Goal: Task Accomplishment & Management: Manage account settings

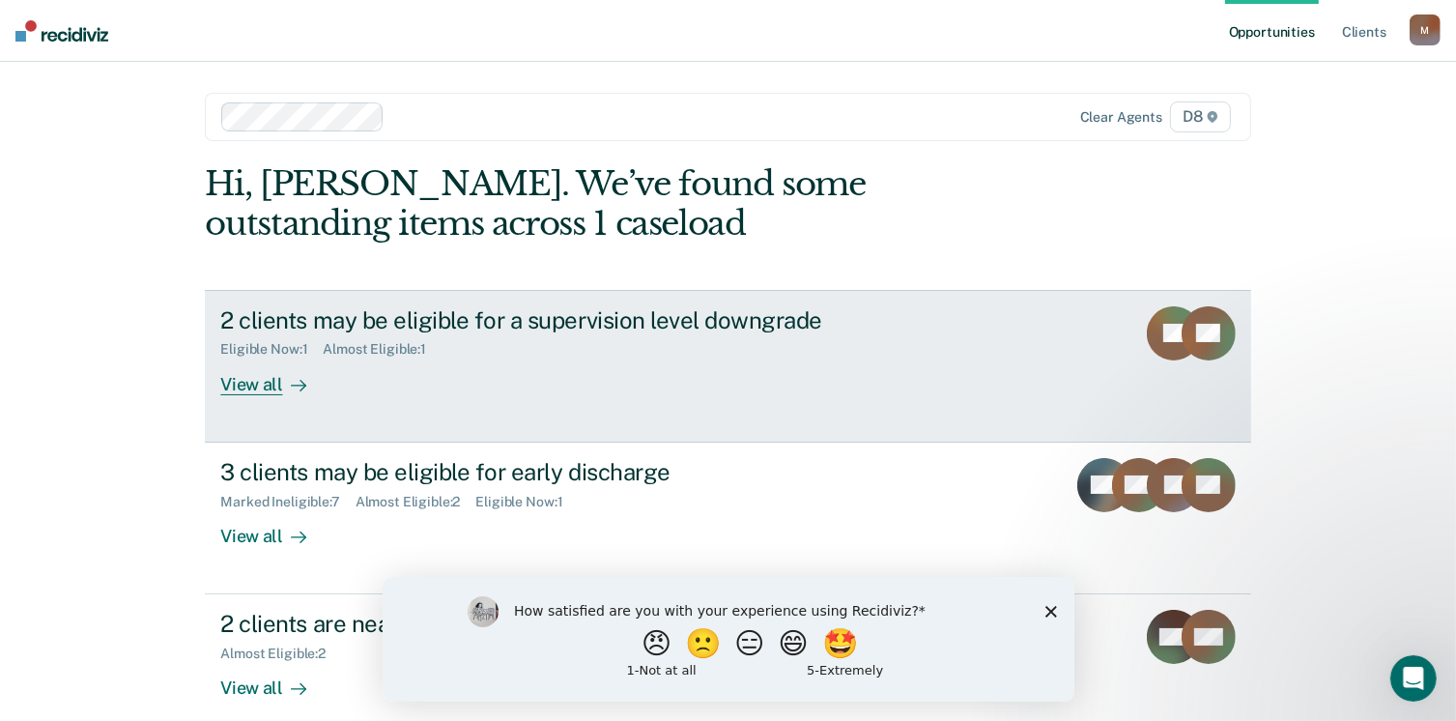
click at [243, 384] on div "View all" at bounding box center [274, 376] width 108 height 38
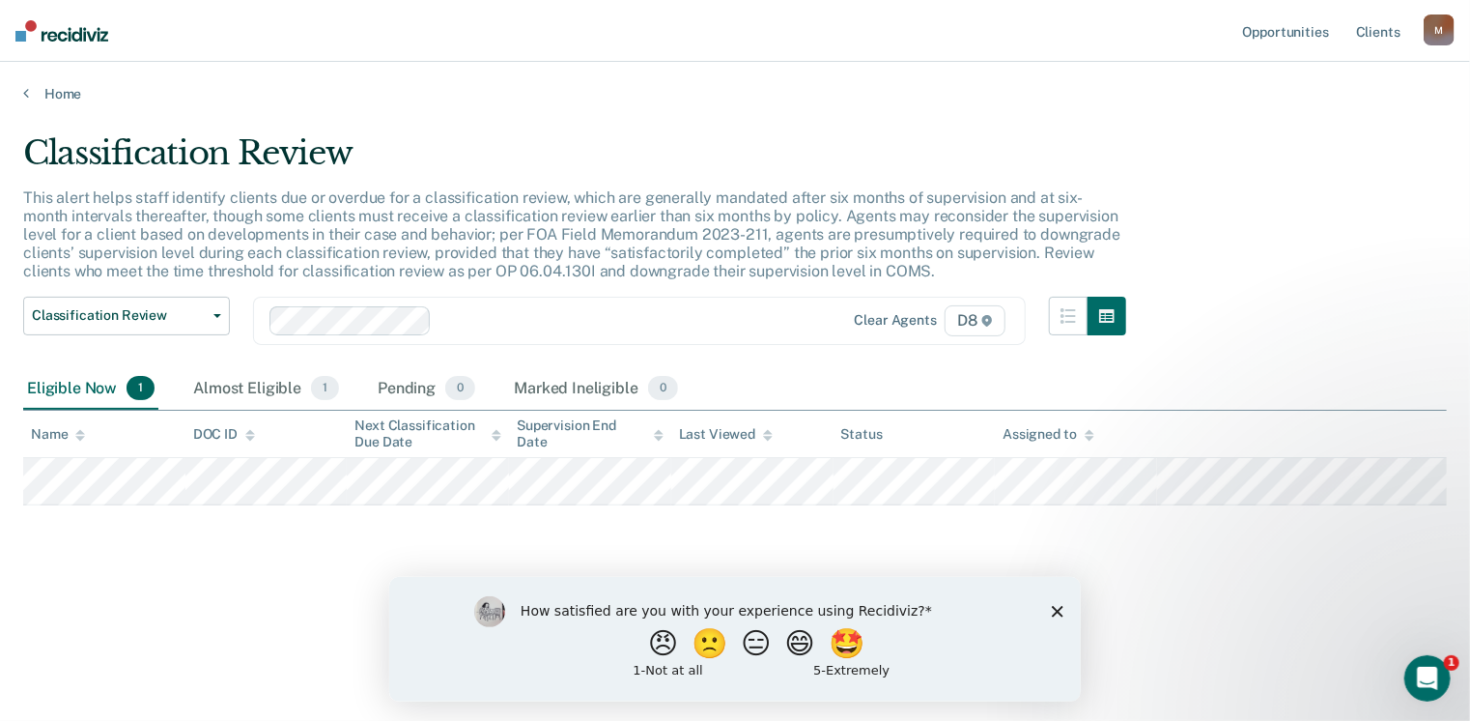
click at [1057, 609] on polygon "Close survey" at bounding box center [1057, 611] width 12 height 12
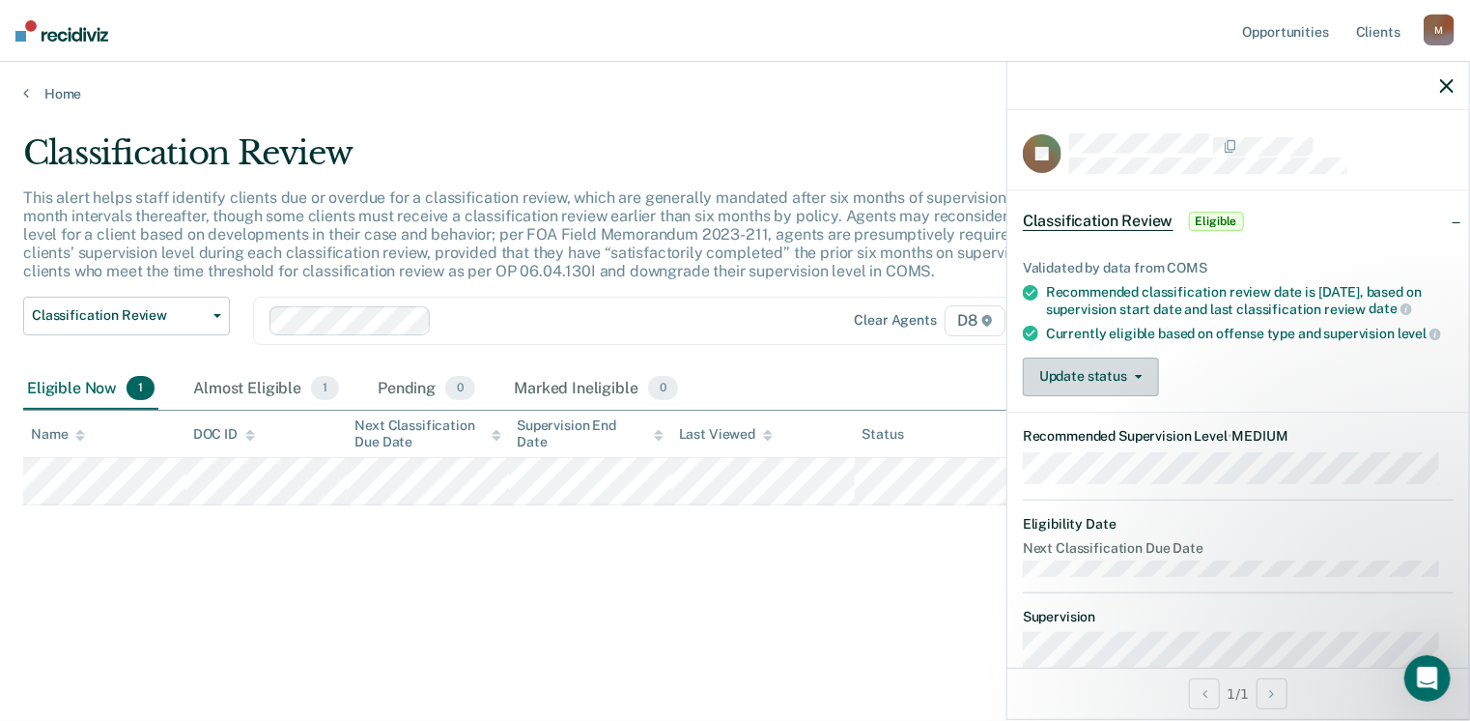
click at [1123, 387] on button "Update status" at bounding box center [1091, 376] width 136 height 39
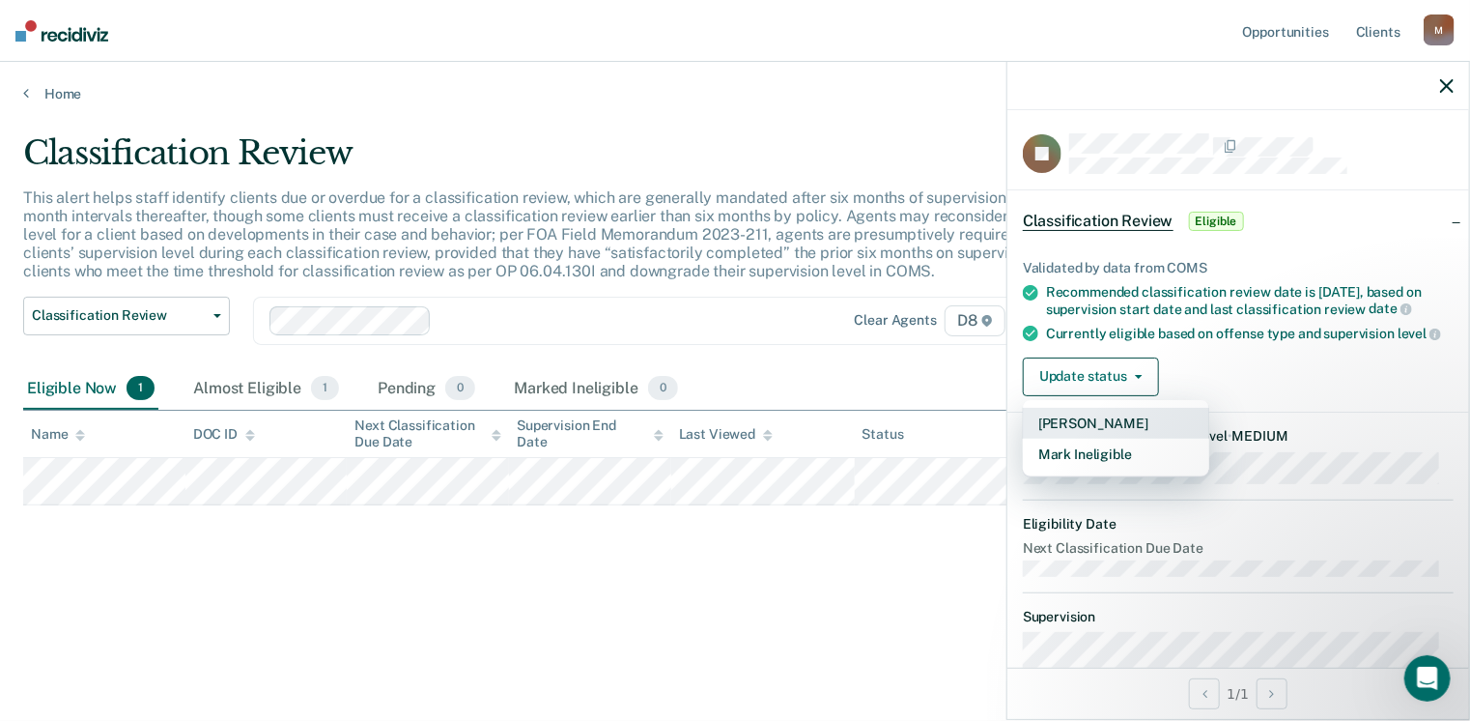
click at [1106, 436] on button "[PERSON_NAME]" at bounding box center [1116, 423] width 186 height 31
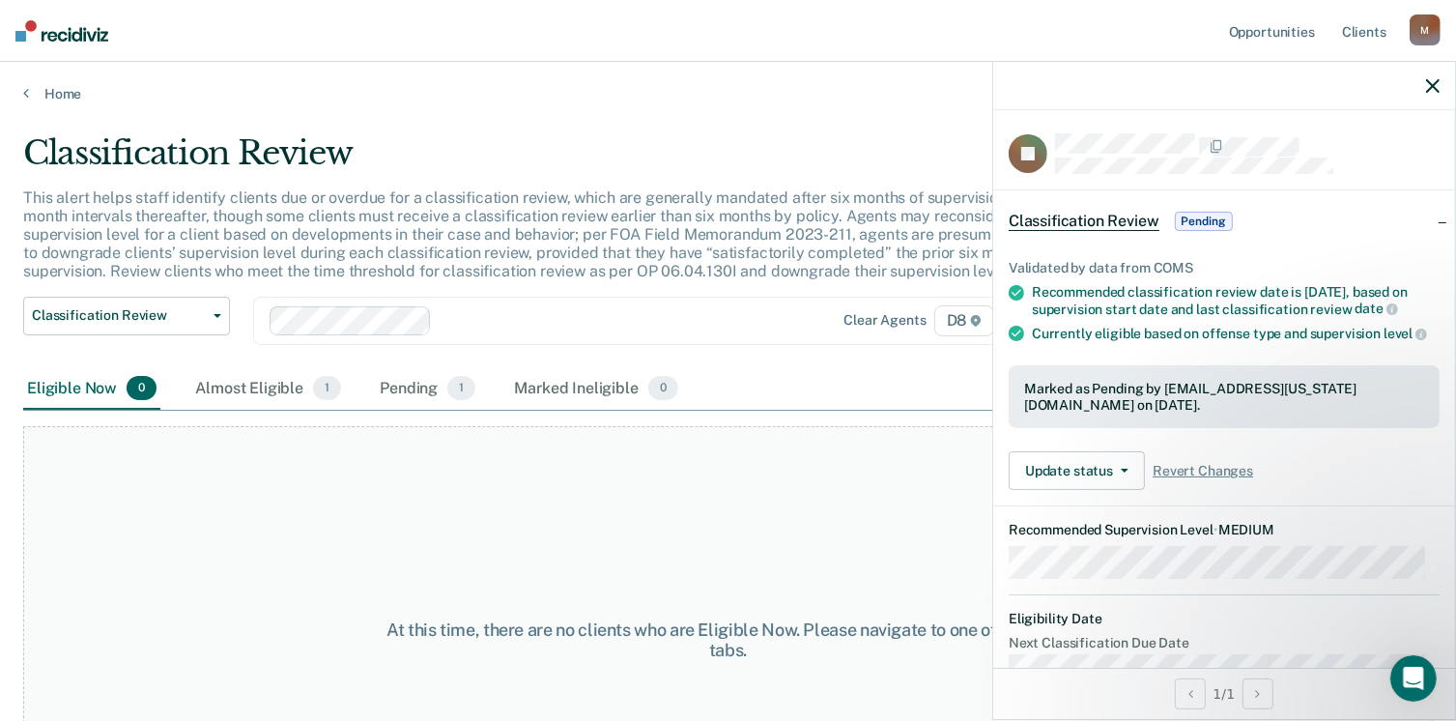
click at [1433, 86] on icon "button" at bounding box center [1433, 86] width 14 height 14
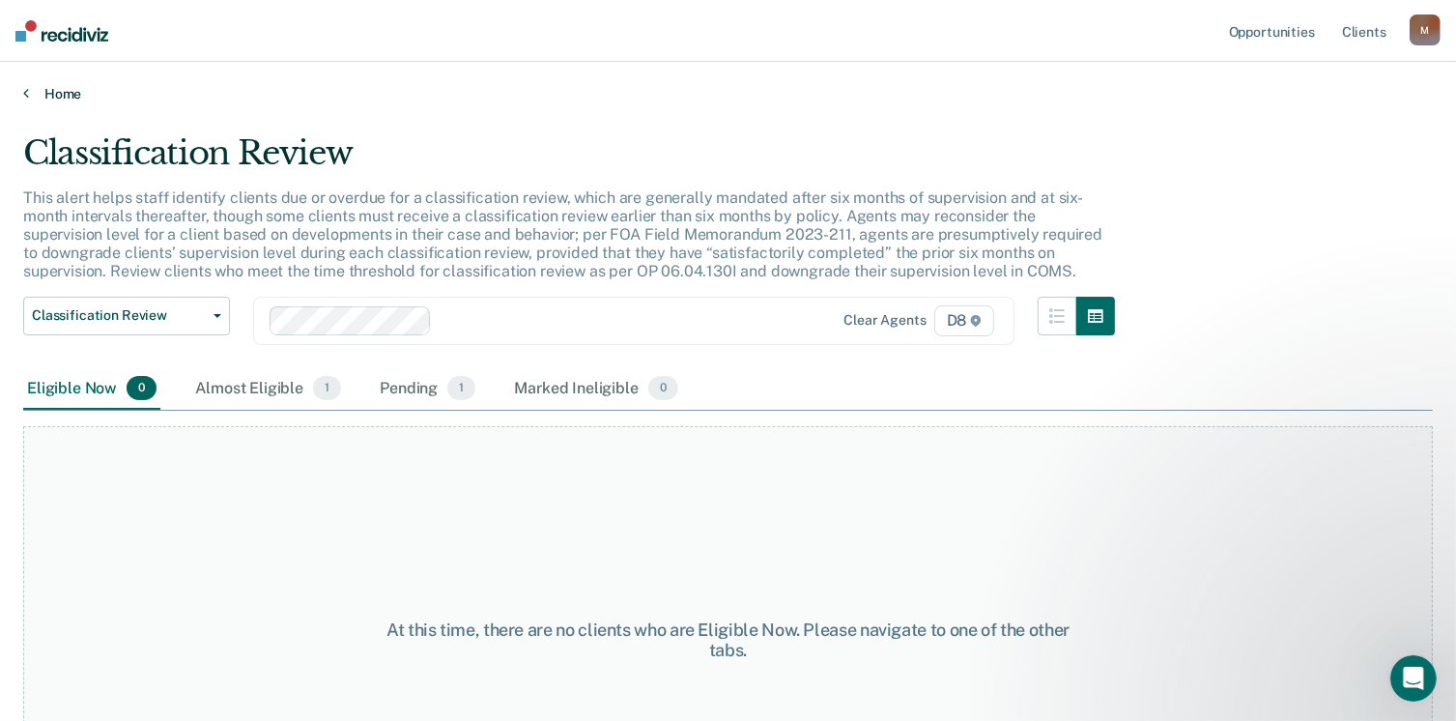
click at [45, 93] on link "Home" at bounding box center [727, 93] width 1409 height 17
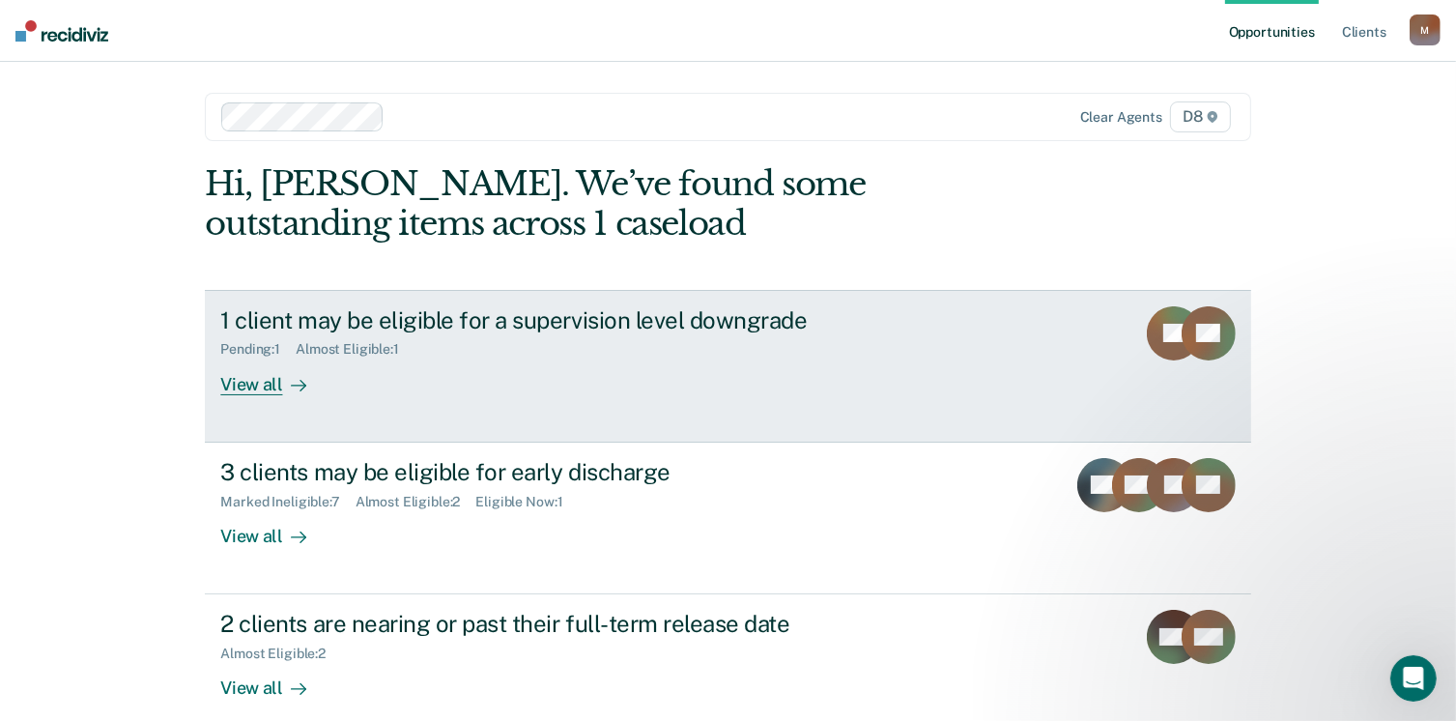
scroll to position [97, 0]
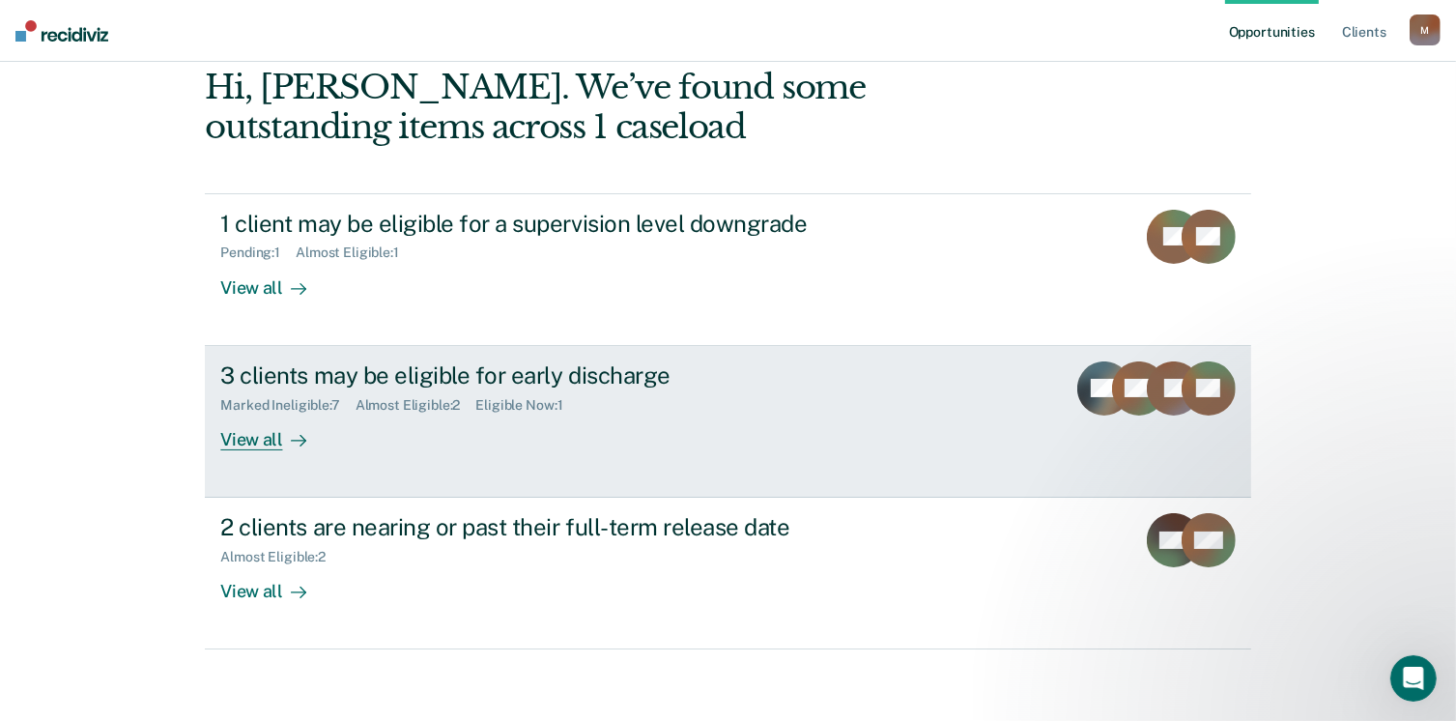
click at [247, 445] on div "View all" at bounding box center [274, 431] width 108 height 38
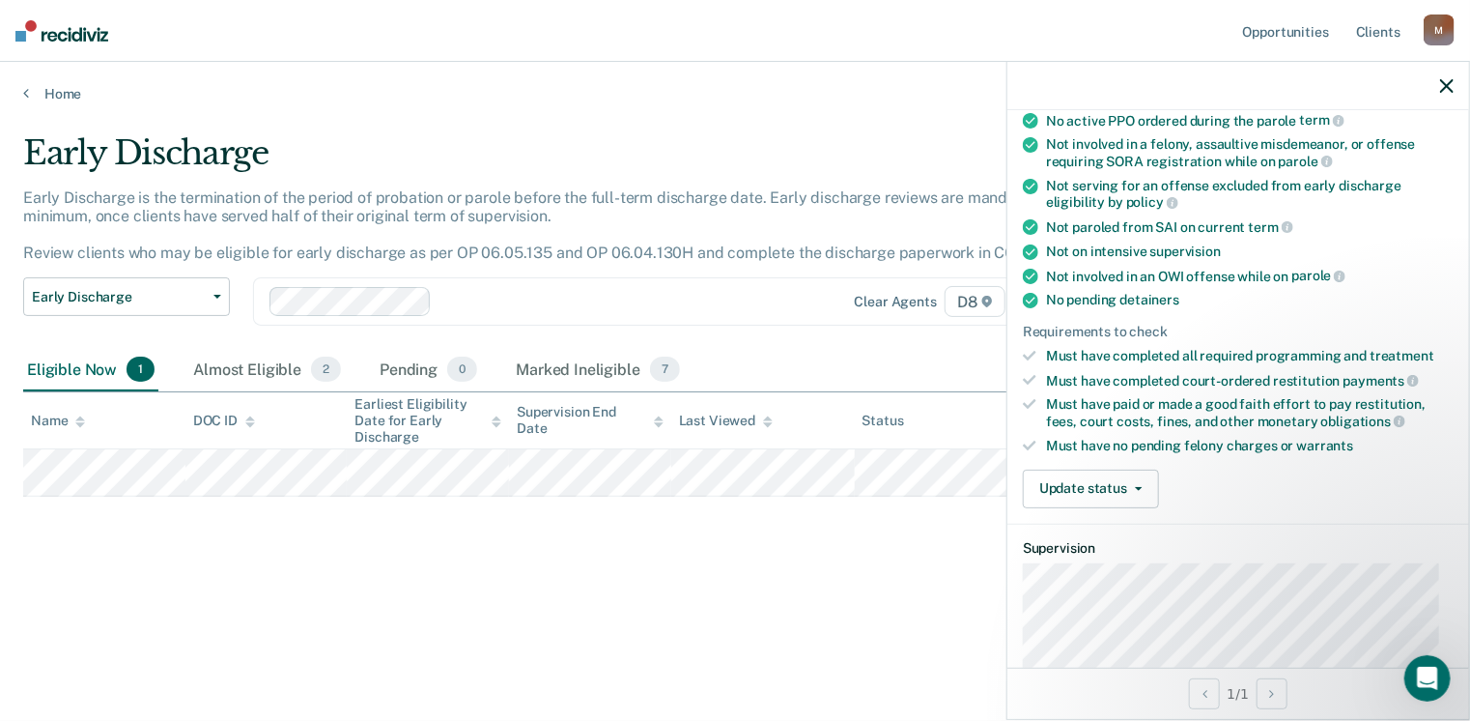
scroll to position [290, 0]
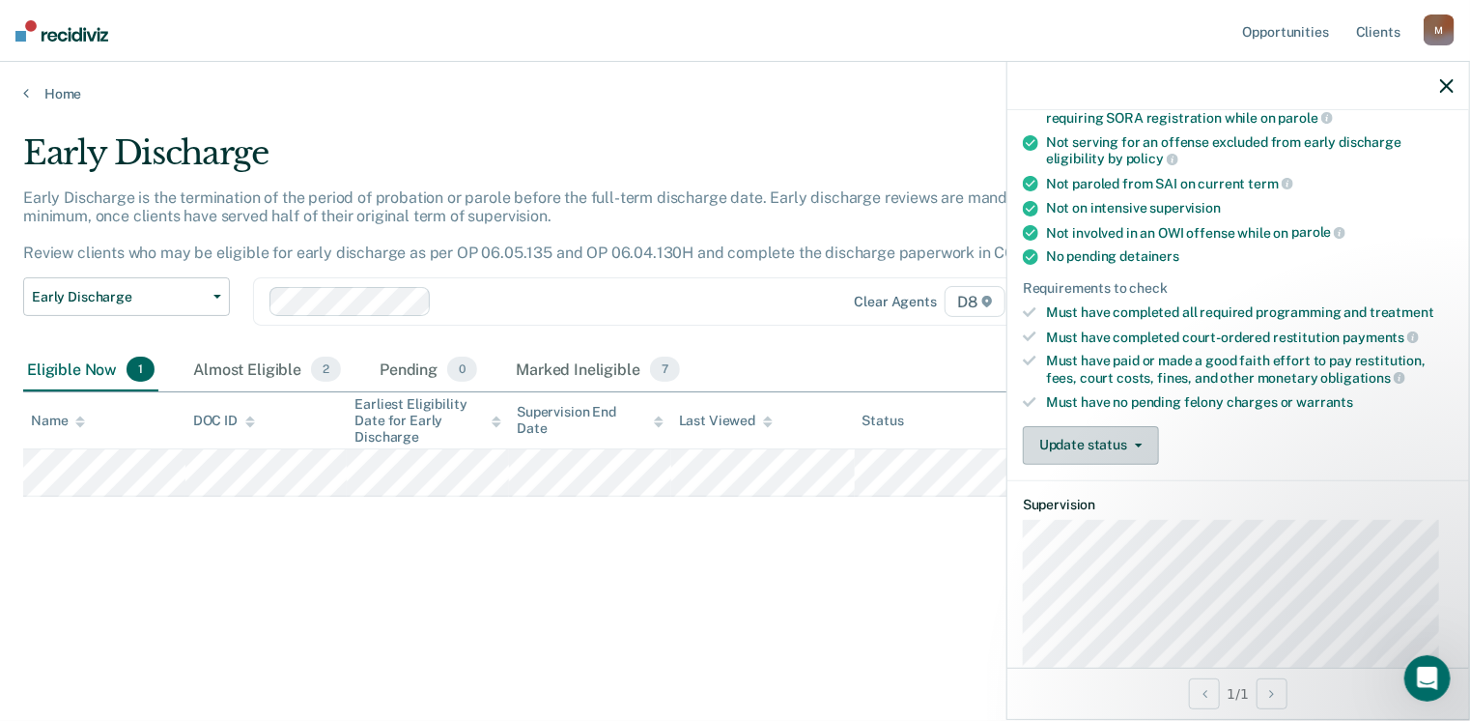
click at [1099, 439] on button "Update status" at bounding box center [1091, 445] width 136 height 39
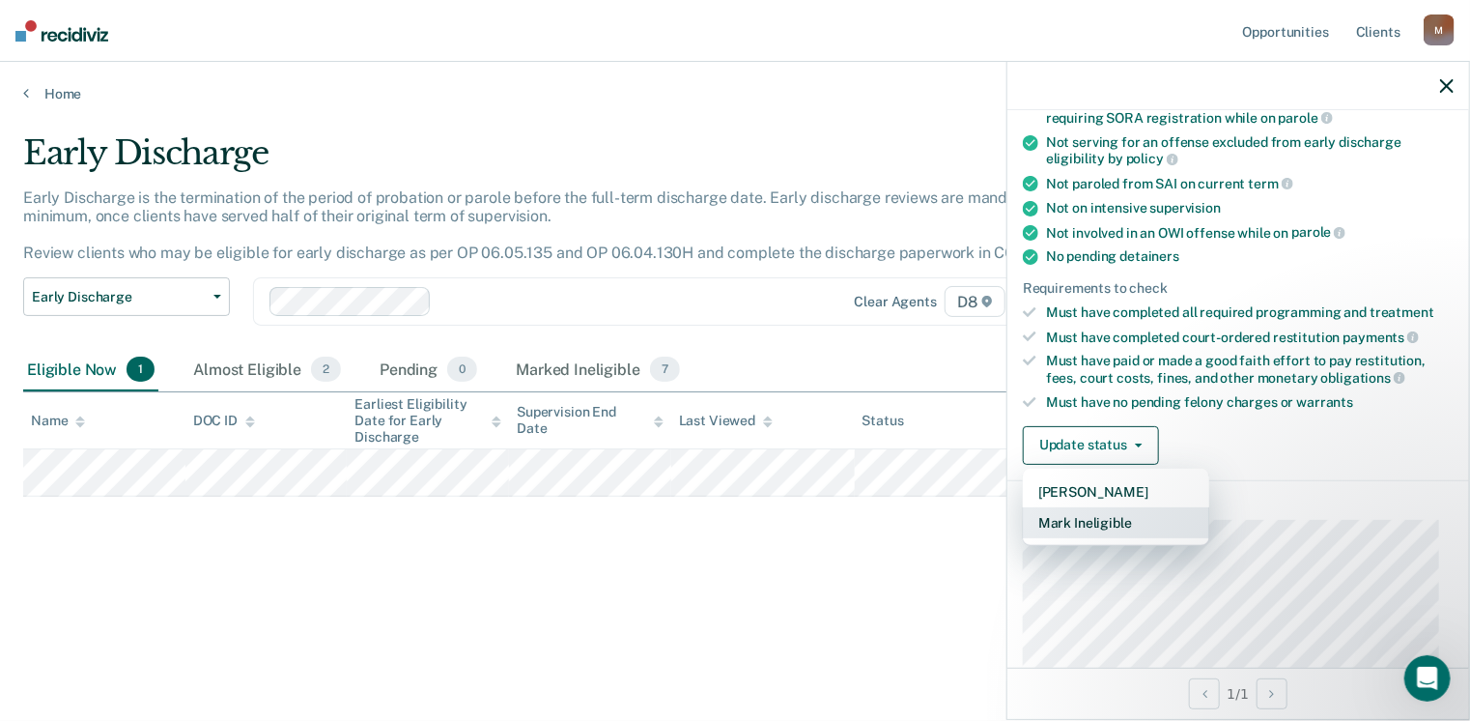
click at [1106, 515] on button "Mark Ineligible" at bounding box center [1116, 522] width 186 height 31
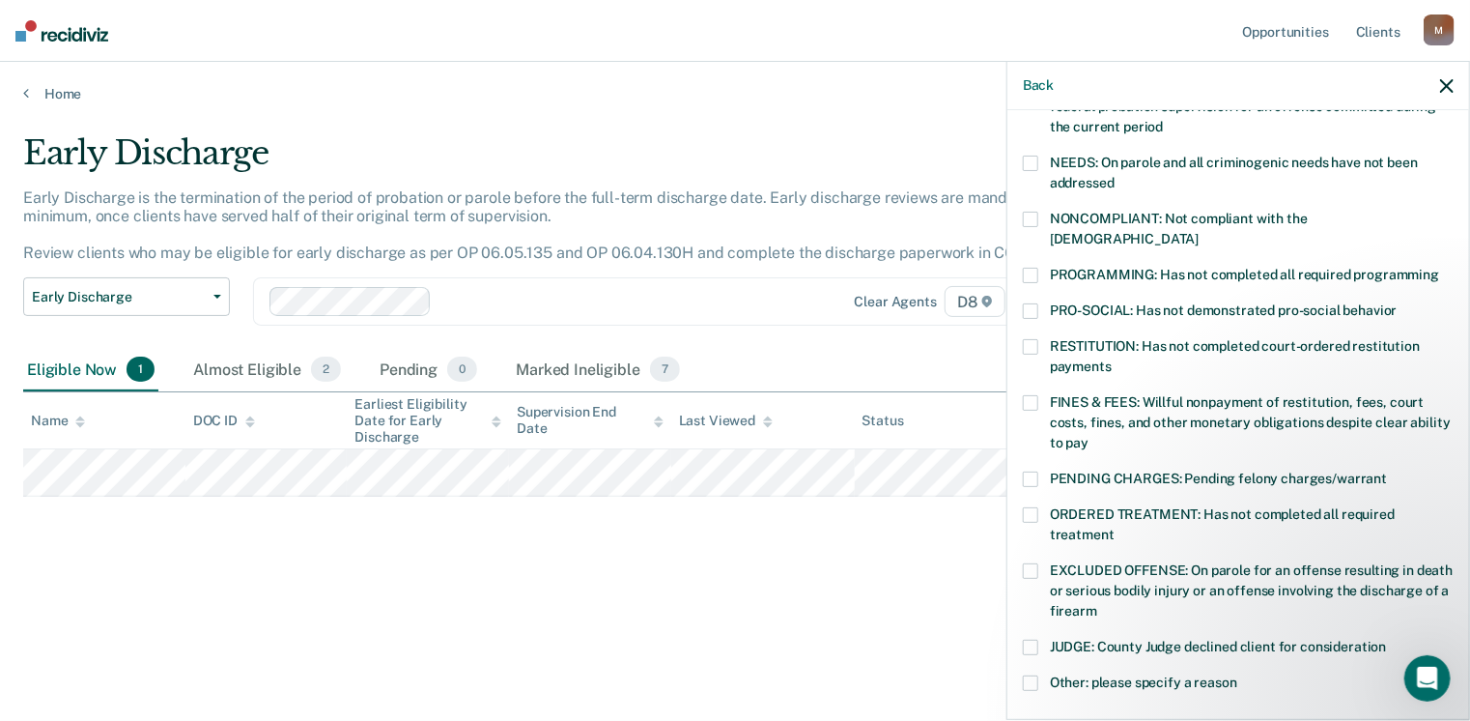
drag, startPoint x: 1027, startPoint y: 552, endPoint x: 1158, endPoint y: 541, distance: 131.8
click at [1028, 563] on span at bounding box center [1030, 570] width 15 height 15
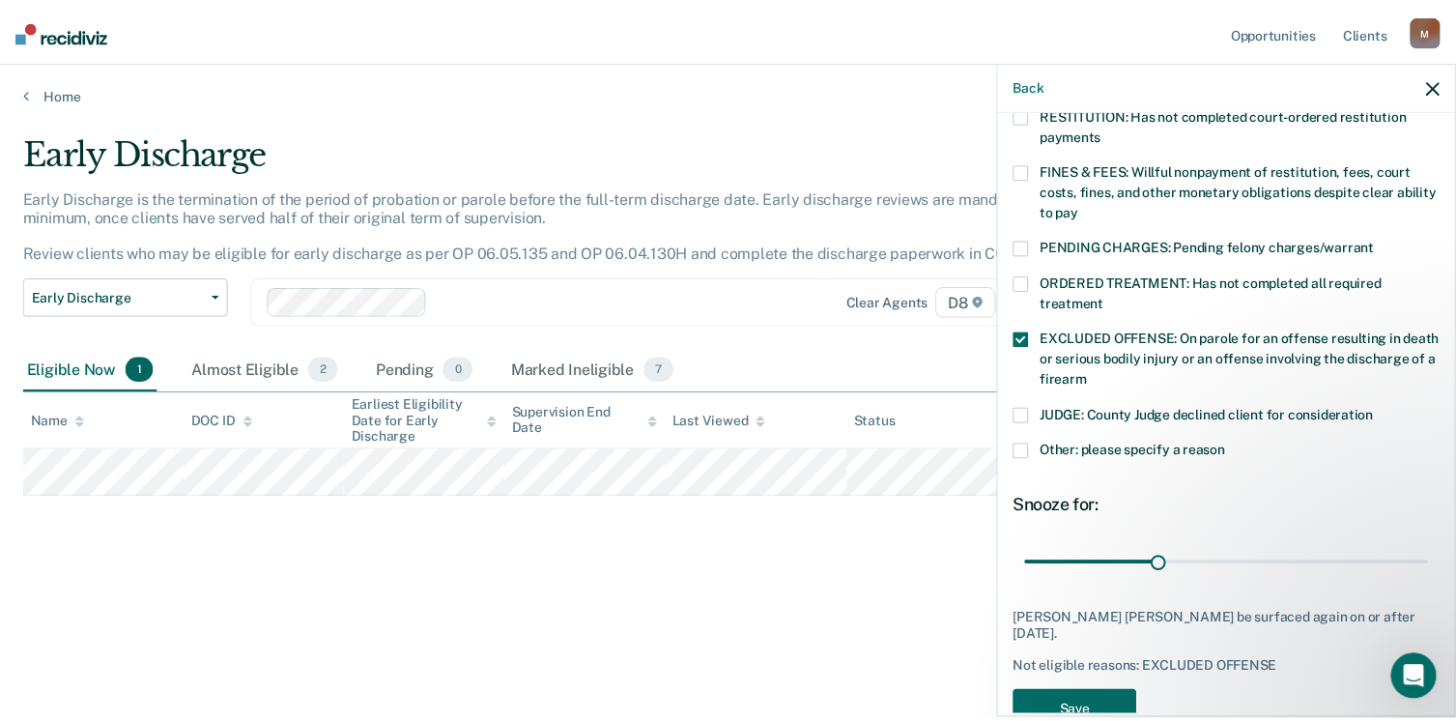
scroll to position [549, 0]
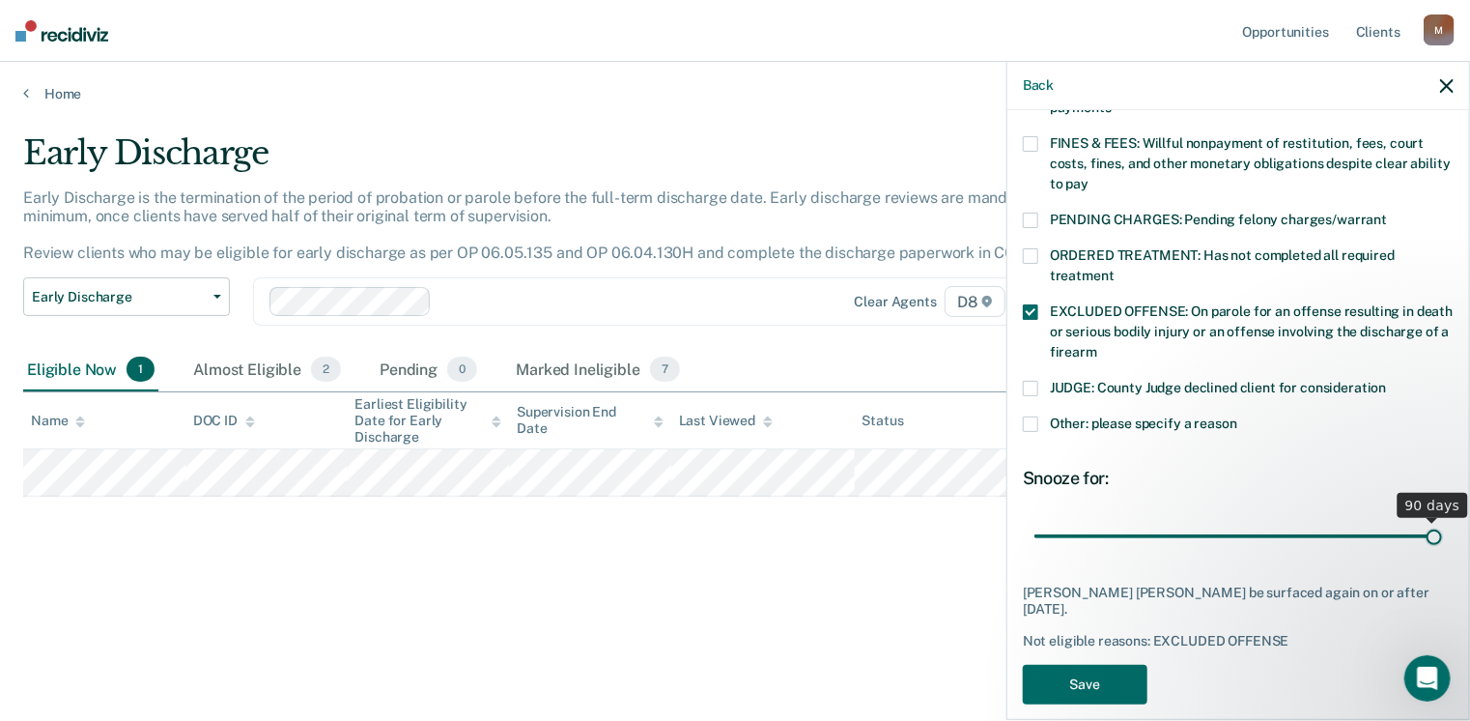
drag, startPoint x: 1156, startPoint y: 515, endPoint x: 1476, endPoint y: 514, distance: 319.7
type input "90"
click at [1442, 520] on input "range" at bounding box center [1238, 537] width 408 height 34
click at [1085, 671] on button "Save" at bounding box center [1085, 685] width 125 height 40
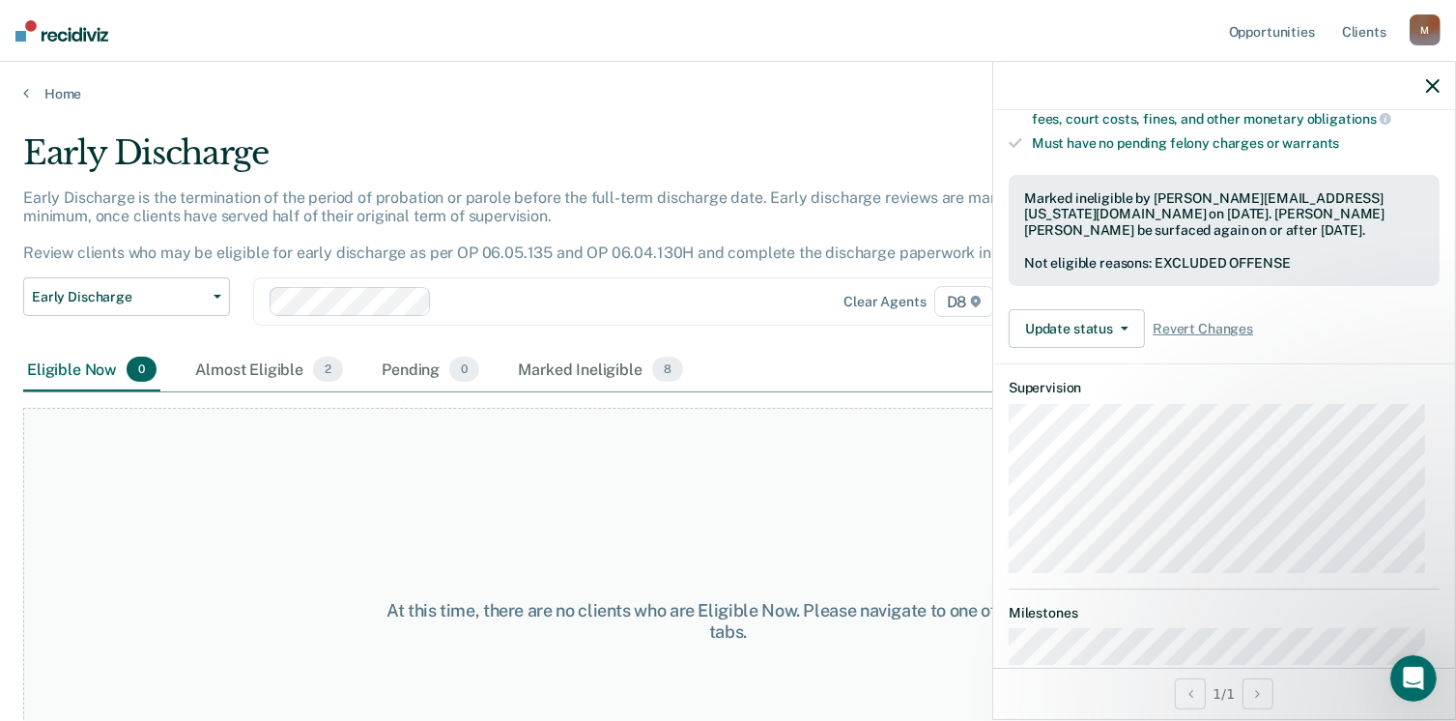
click at [1435, 81] on icon "button" at bounding box center [1433, 86] width 14 height 14
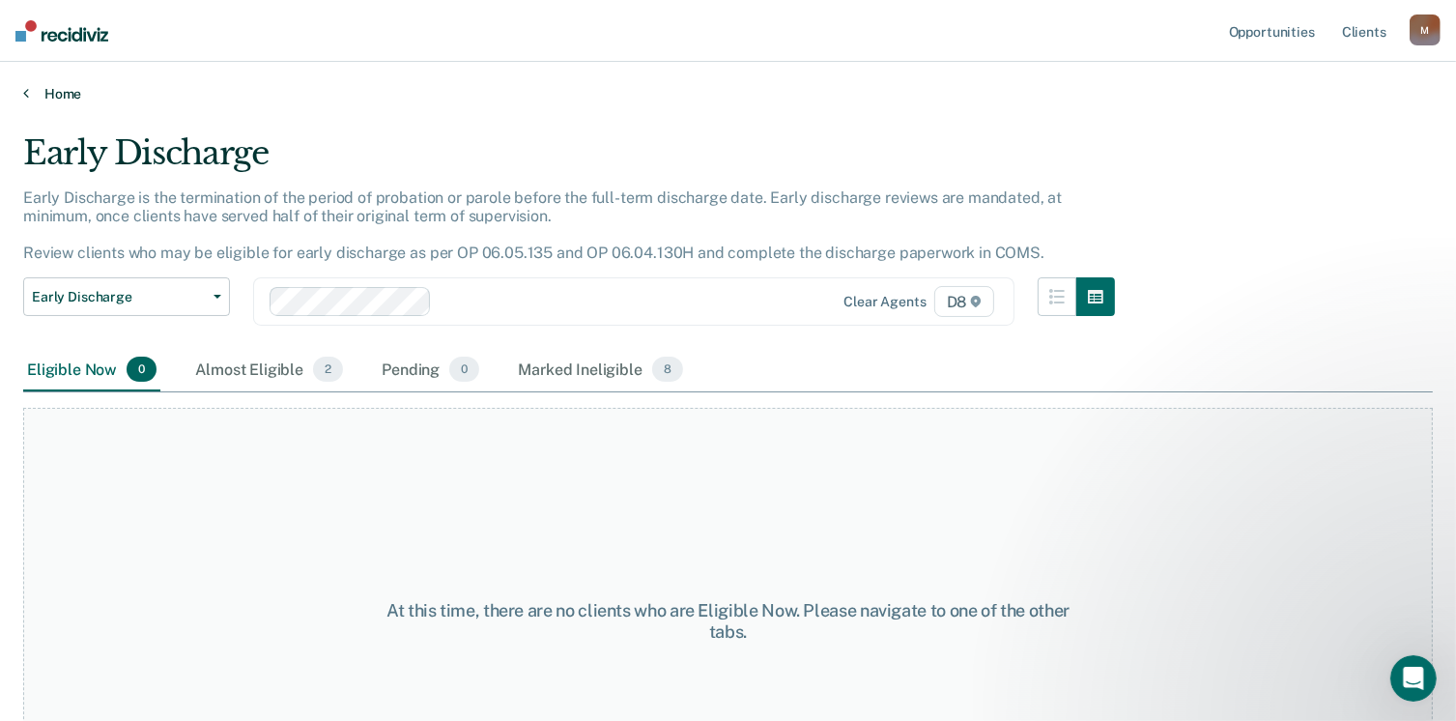
click at [50, 97] on link "Home" at bounding box center [727, 93] width 1409 height 17
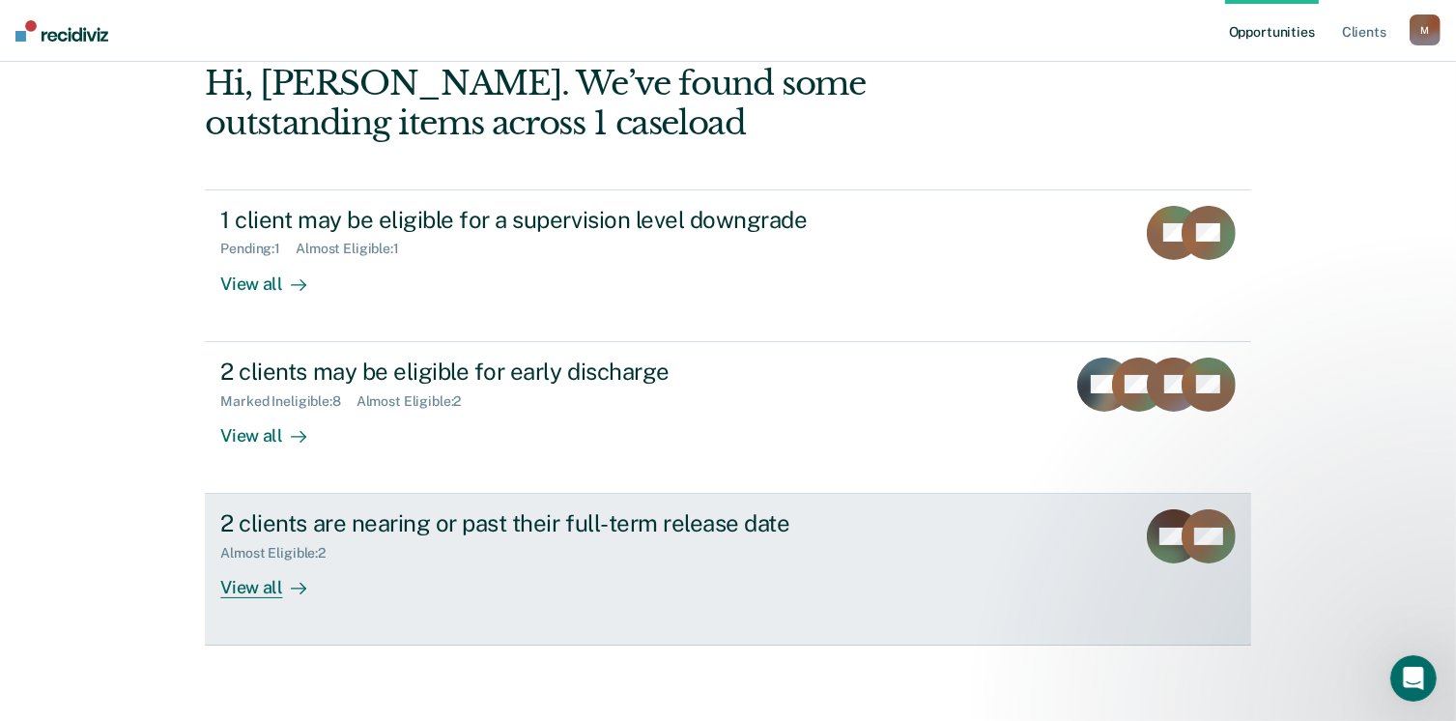
scroll to position [100, 0]
click at [240, 589] on div "View all" at bounding box center [274, 580] width 108 height 38
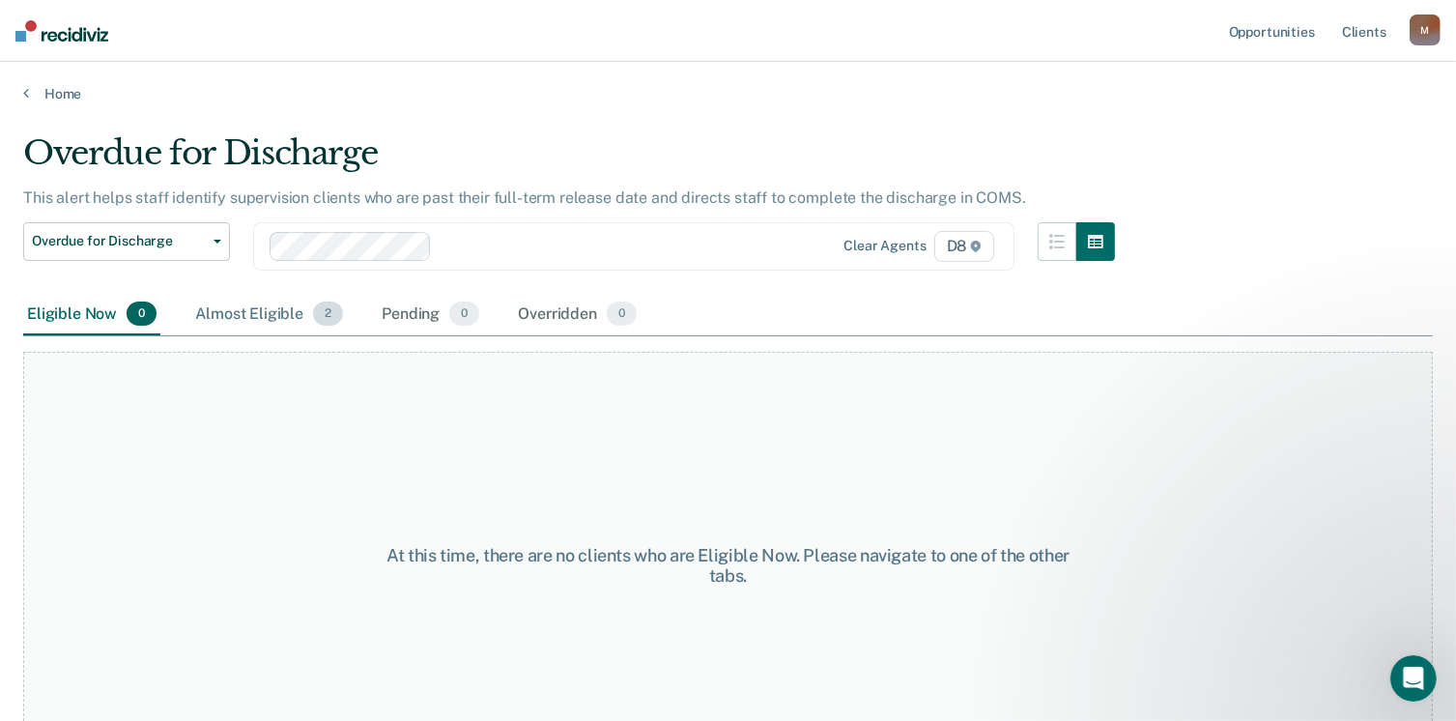
click at [255, 316] on div "Almost Eligible 2" at bounding box center [269, 315] width 156 height 42
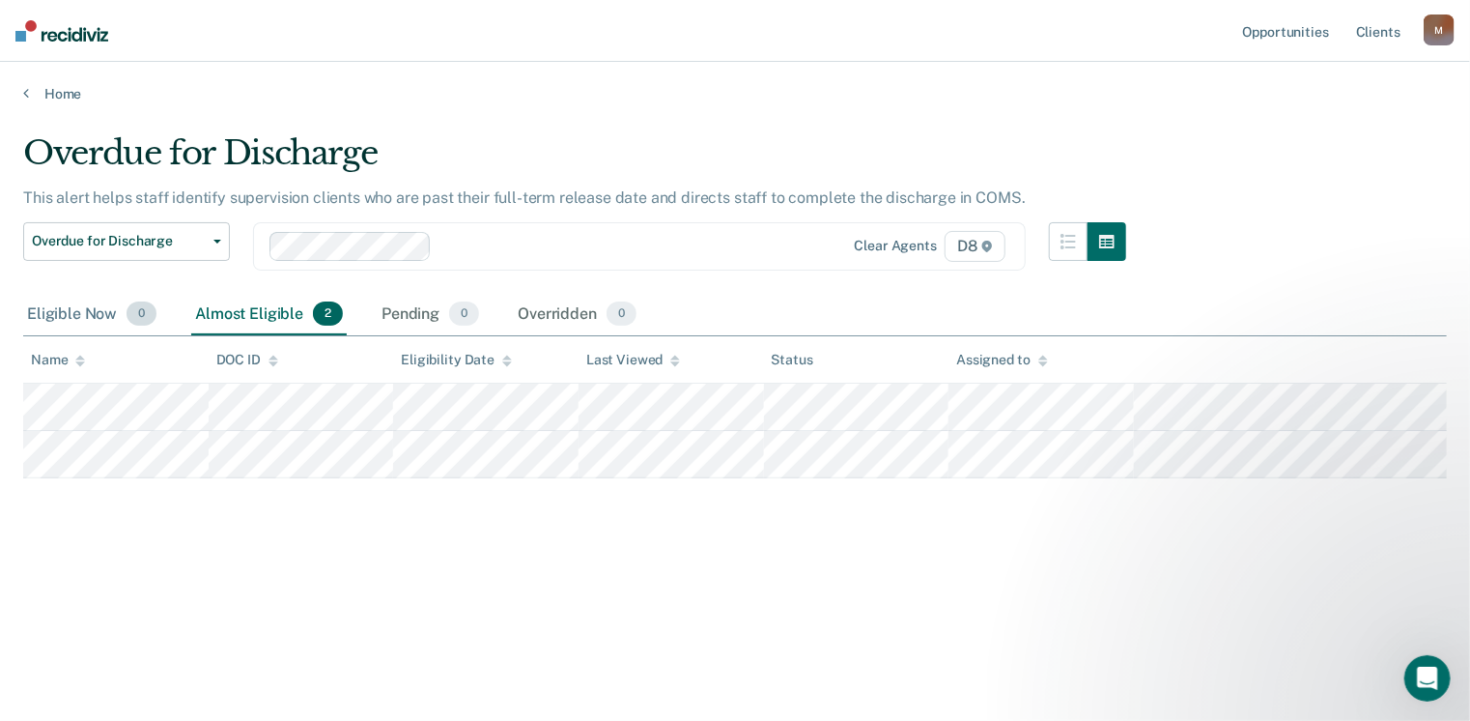
click at [77, 309] on div "Eligible Now 0" at bounding box center [91, 315] width 137 height 42
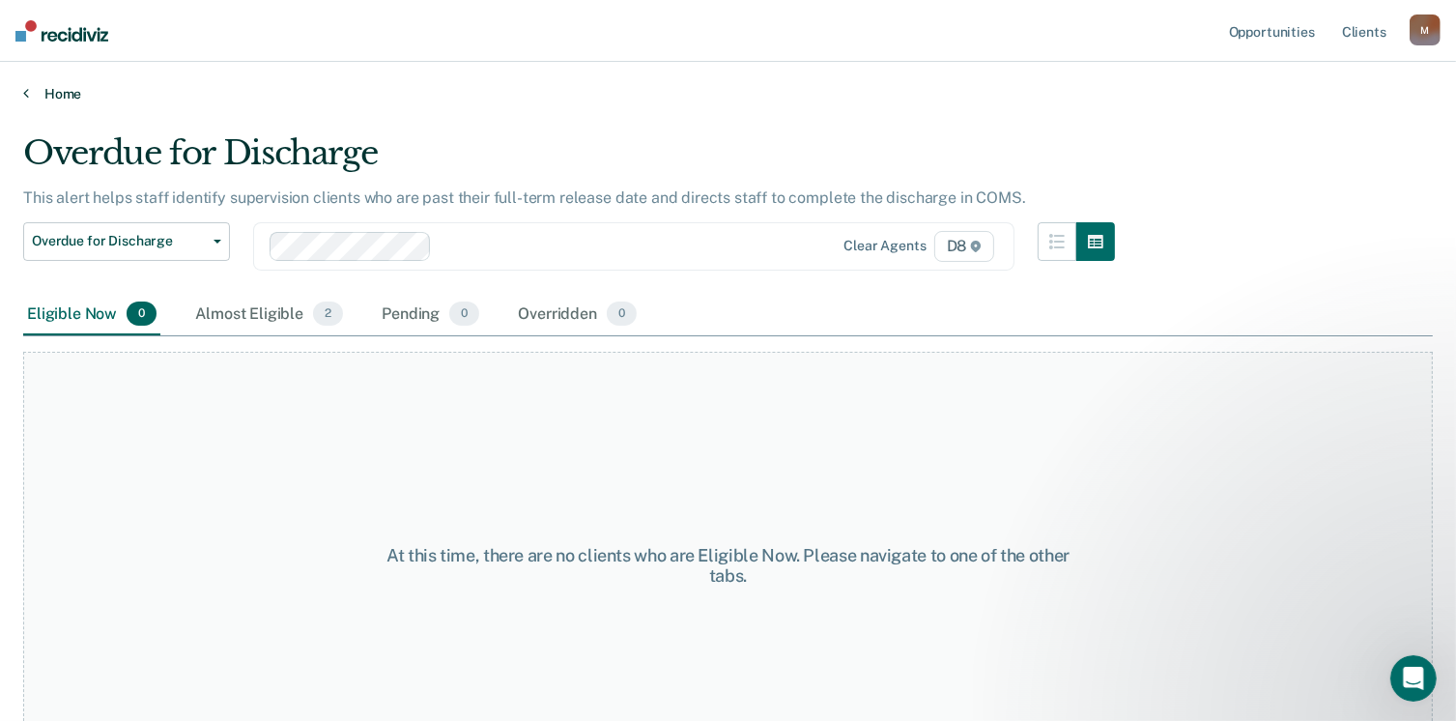
click at [42, 95] on link "Home" at bounding box center [727, 93] width 1409 height 17
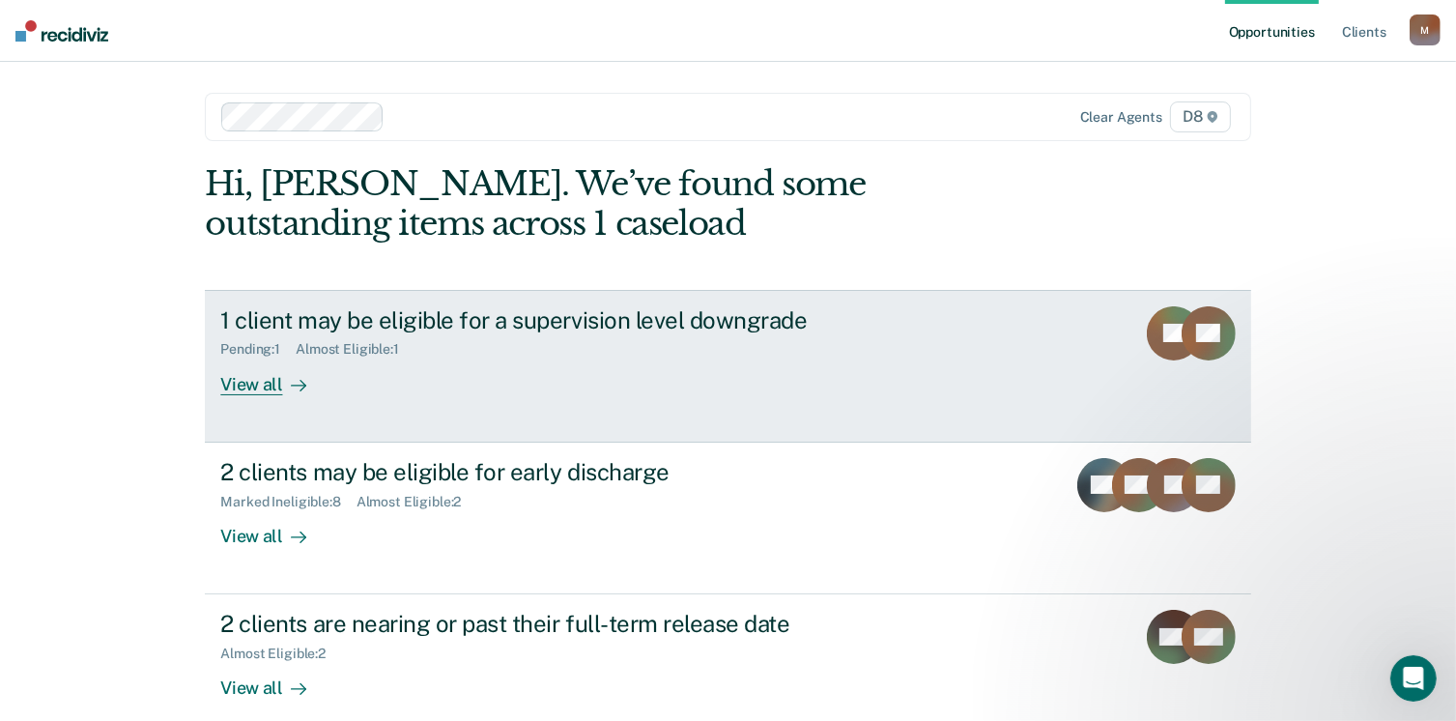
click at [363, 353] on div "Almost Eligible : 1" at bounding box center [355, 349] width 119 height 16
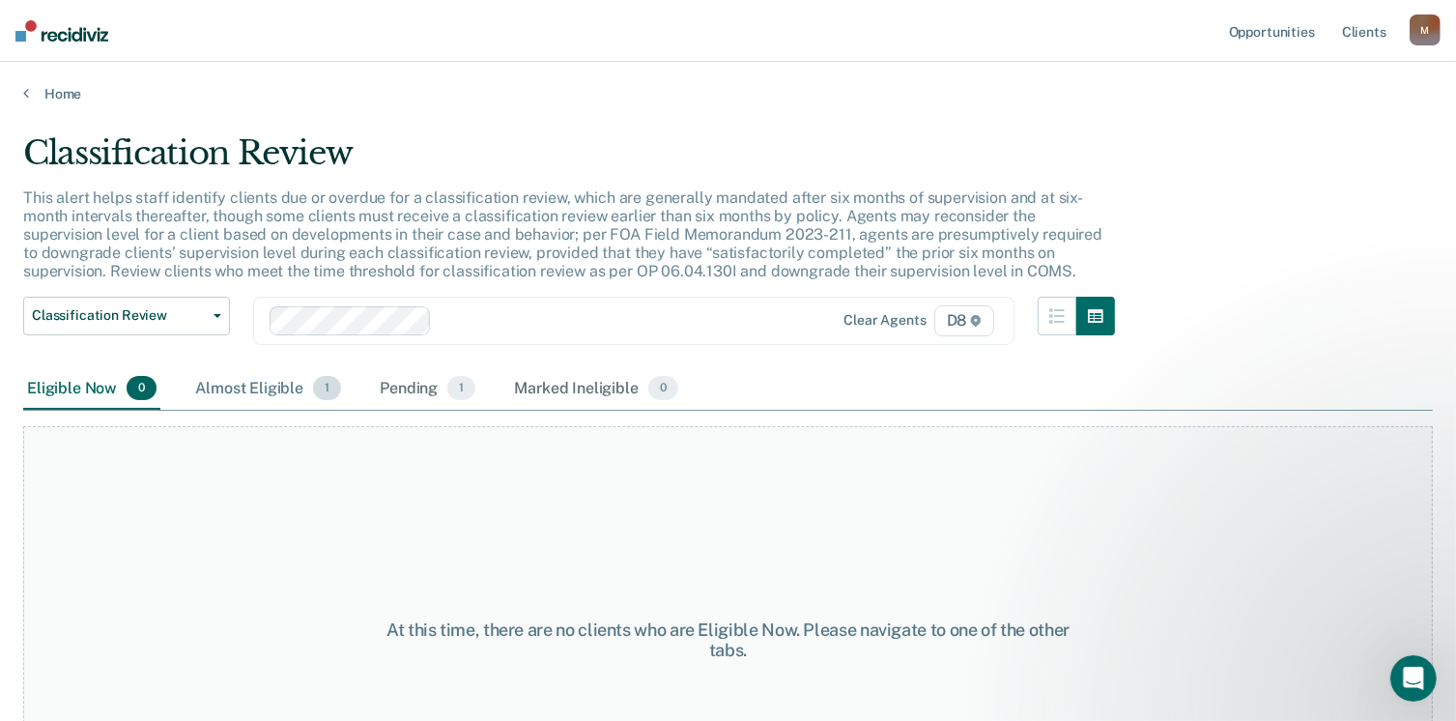
click at [246, 385] on div "Almost Eligible 1" at bounding box center [268, 389] width 154 height 42
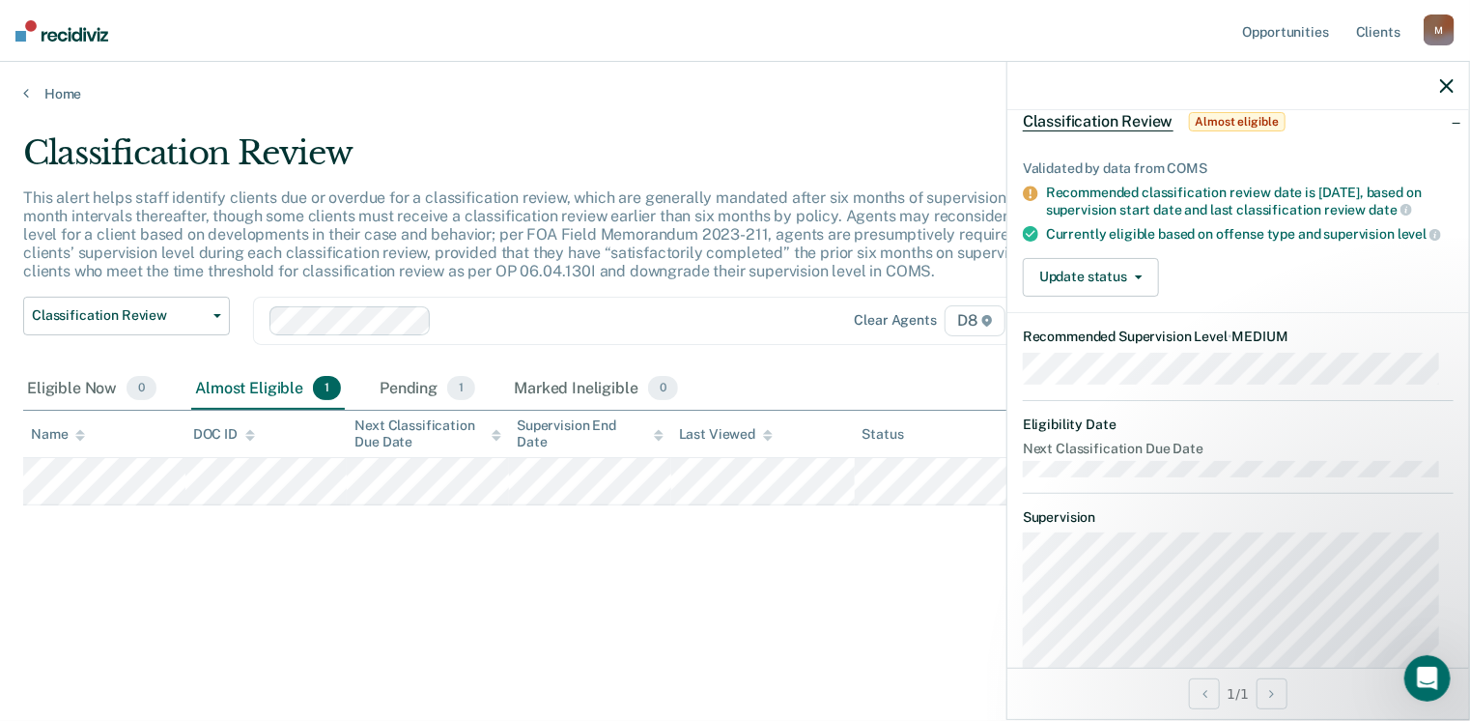
scroll to position [97, 0]
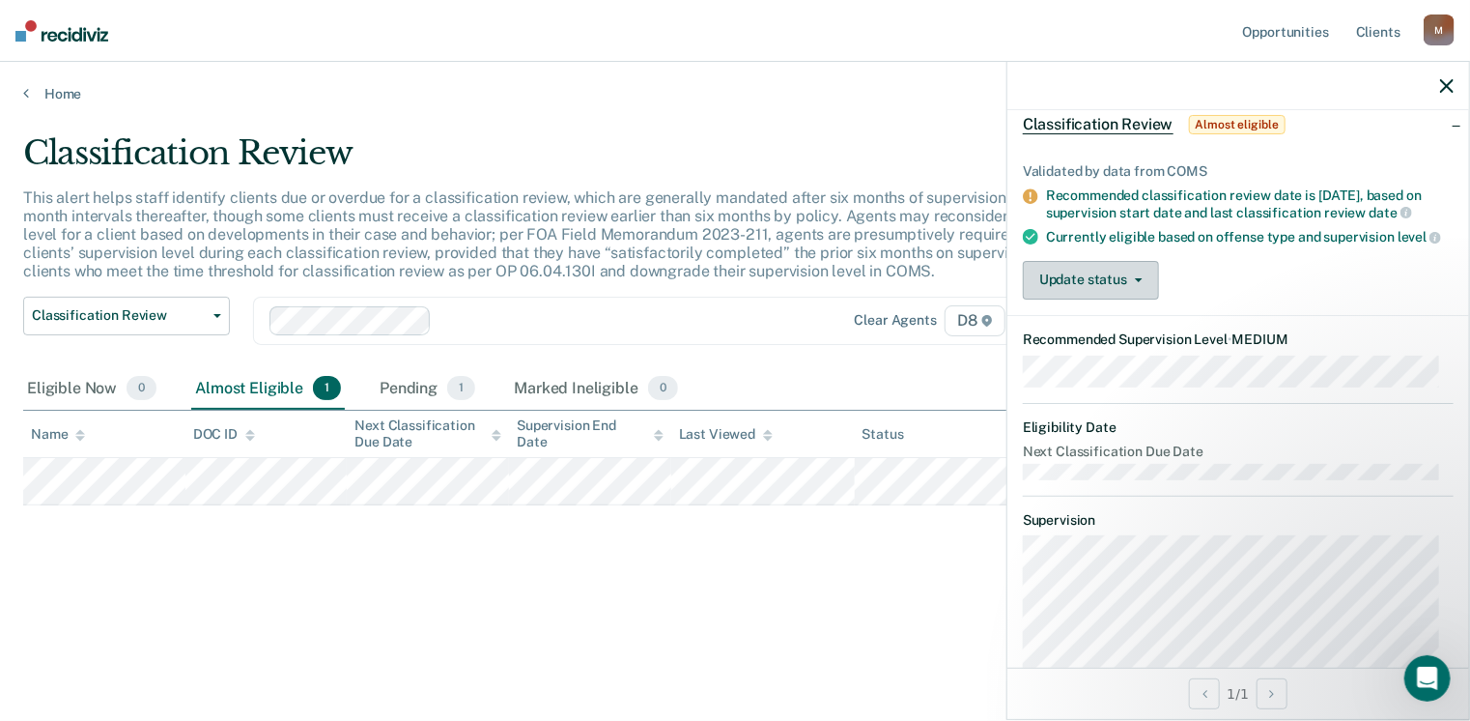
click at [1087, 299] on button "Update status" at bounding box center [1091, 280] width 136 height 39
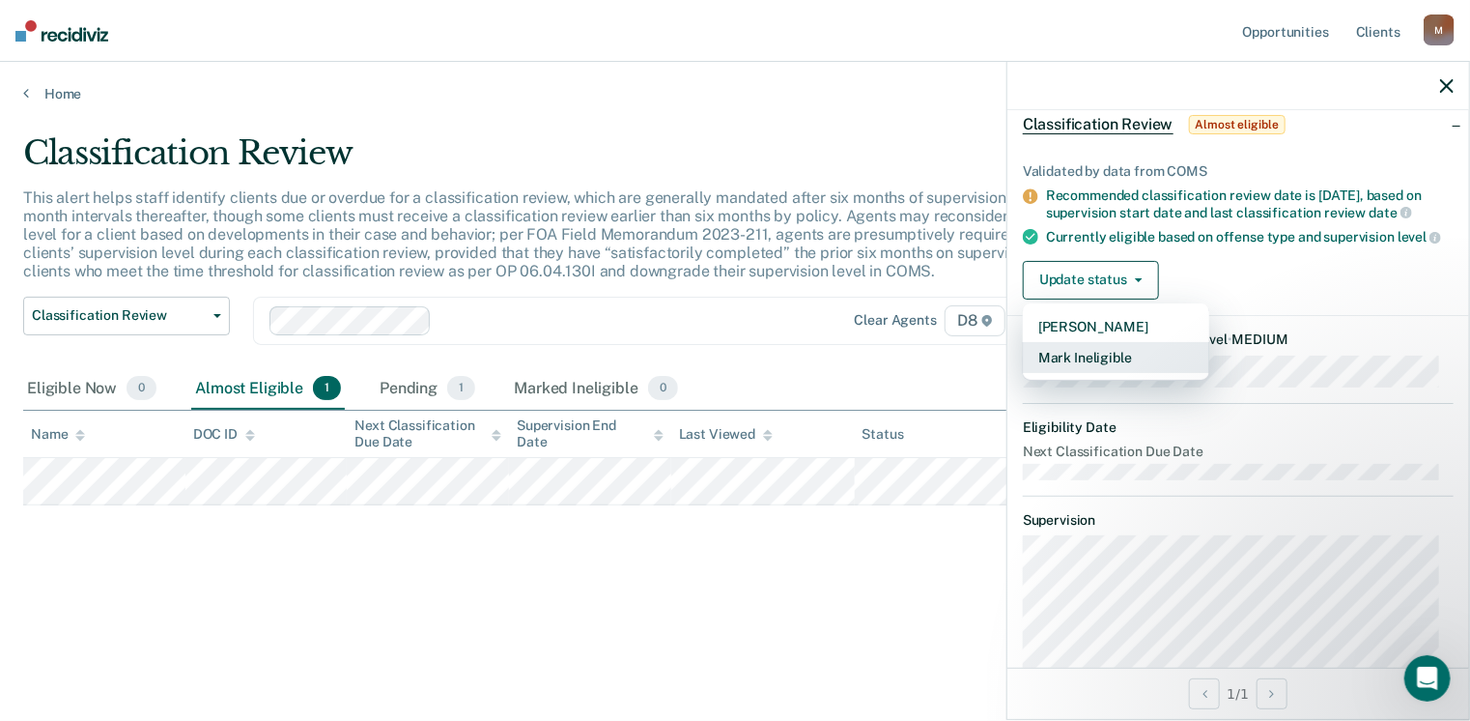
click at [1097, 373] on button "Mark Ineligible" at bounding box center [1116, 357] width 186 height 31
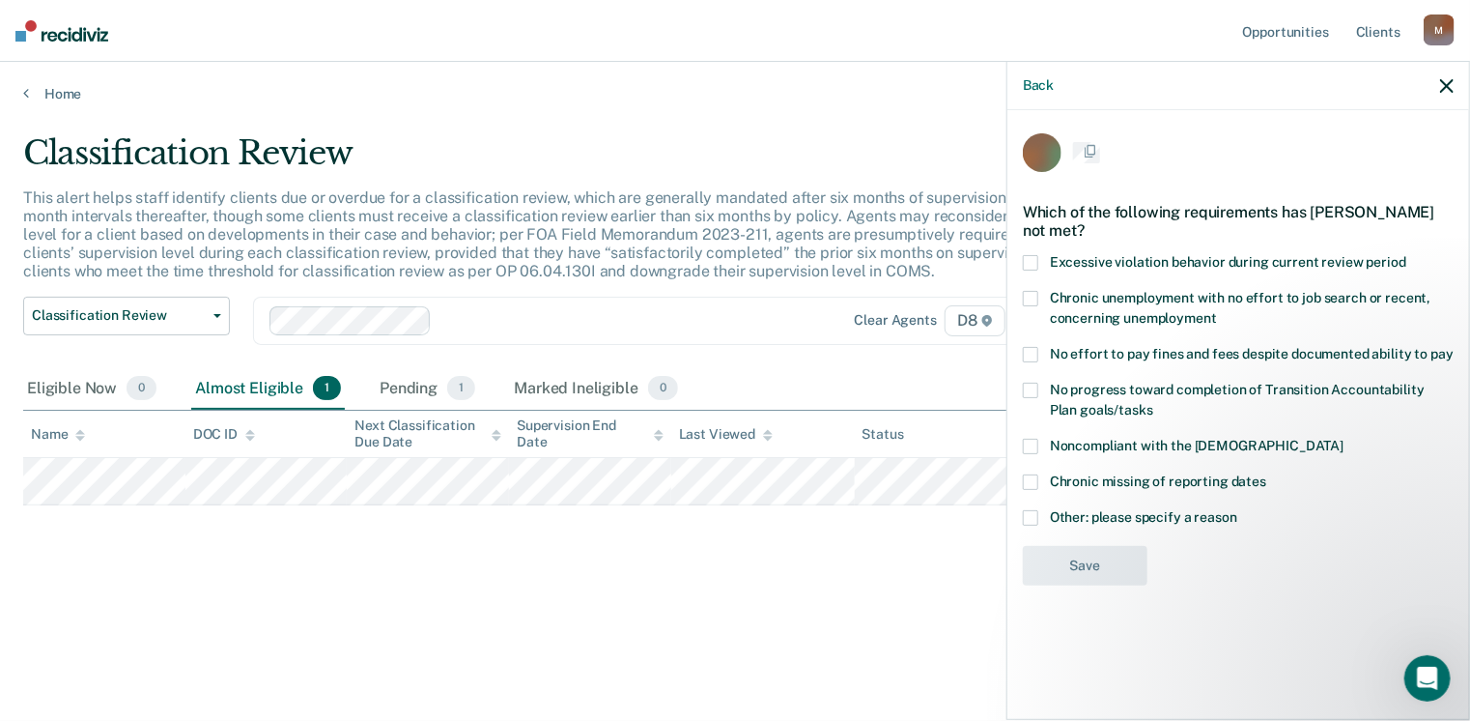
scroll to position [0, 0]
click at [1032, 518] on span at bounding box center [1030, 519] width 15 height 15
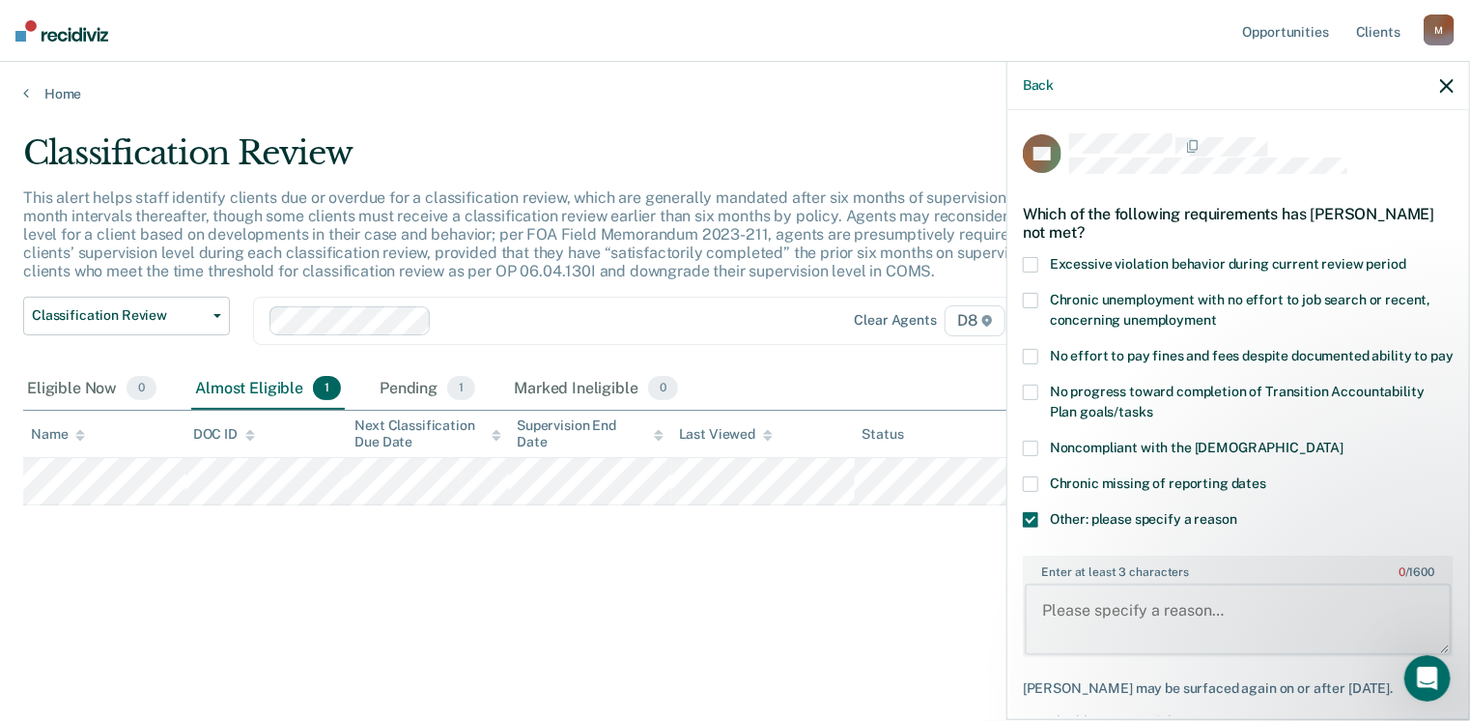
click at [1105, 639] on textarea "Enter at least 3 characters 0 / 1600" at bounding box center [1238, 618] width 427 height 71
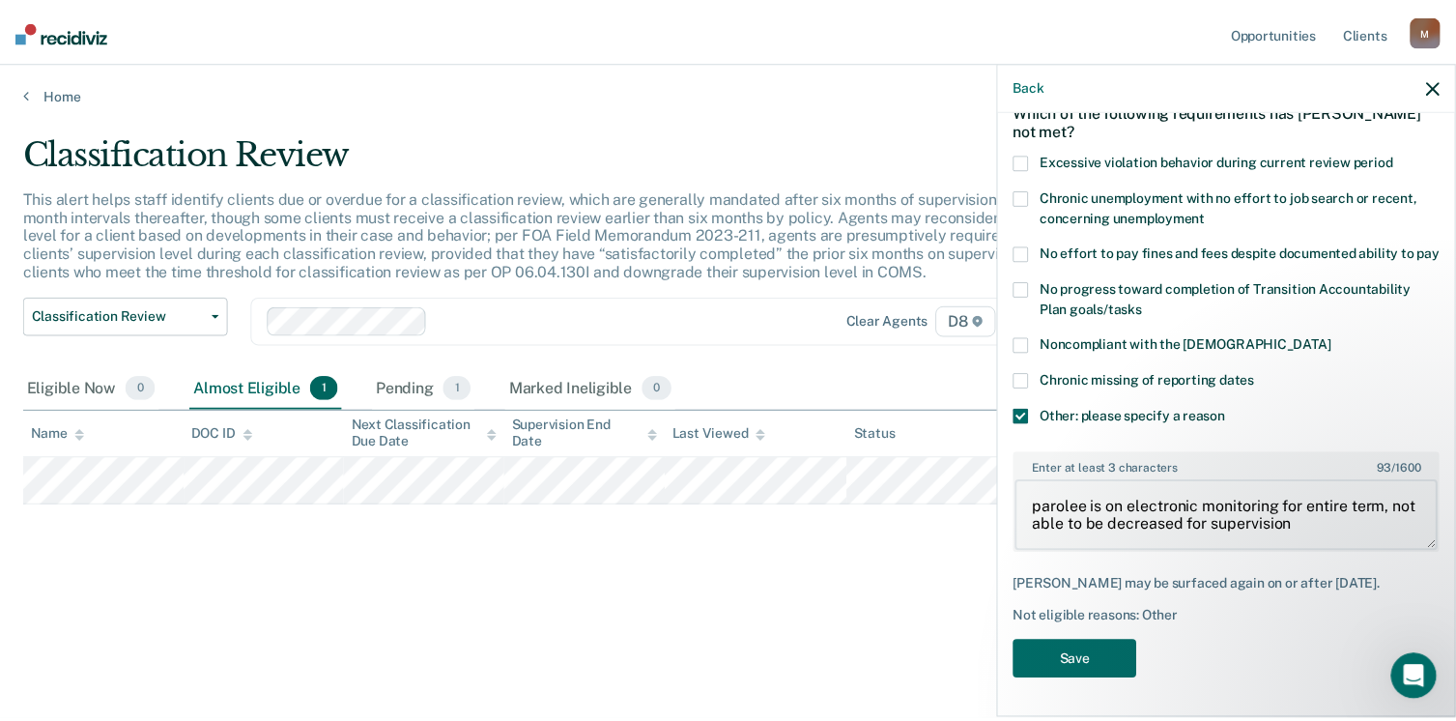
scroll to position [119, 0]
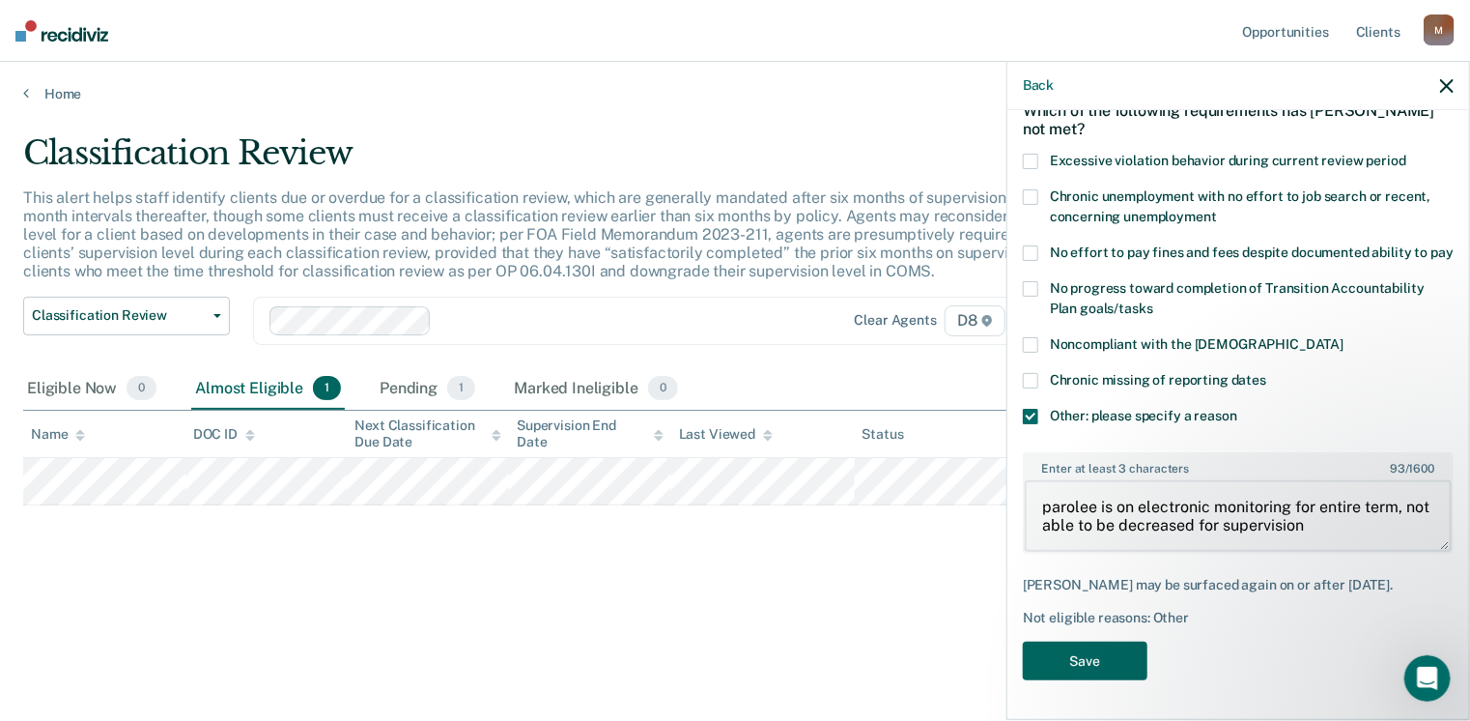
type textarea "parolee is on electronic monitoring for entire term, not able to be decreased f…"
click at [1101, 655] on button "Save" at bounding box center [1085, 661] width 125 height 40
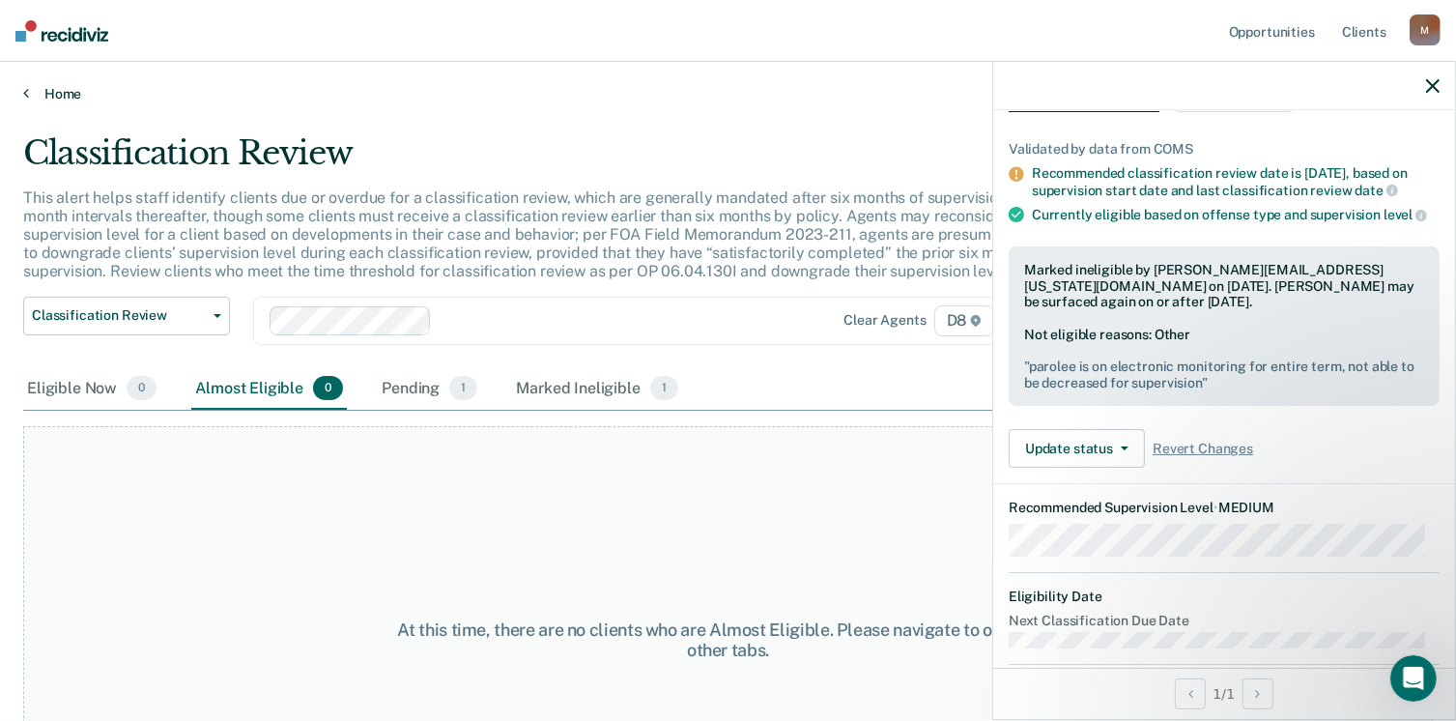
click at [58, 98] on link "Home" at bounding box center [727, 93] width 1409 height 17
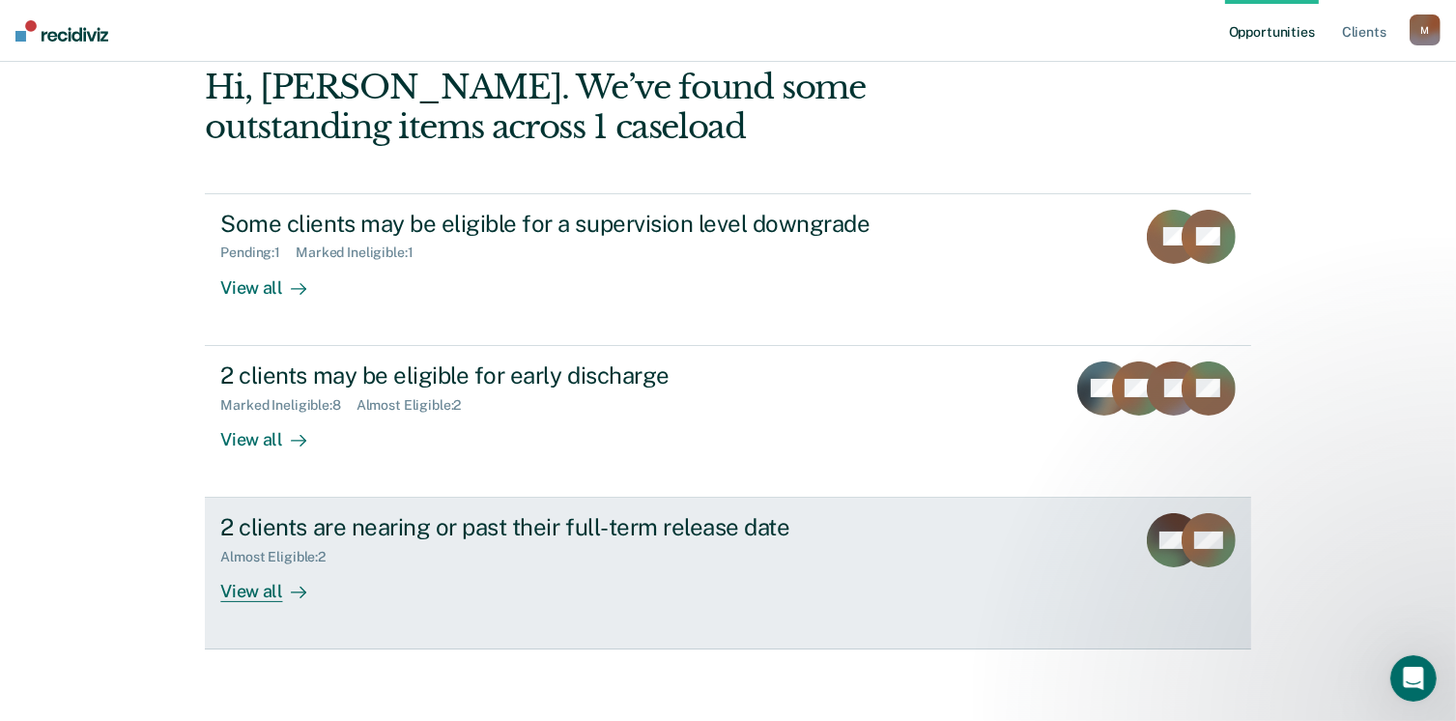
scroll to position [100, 0]
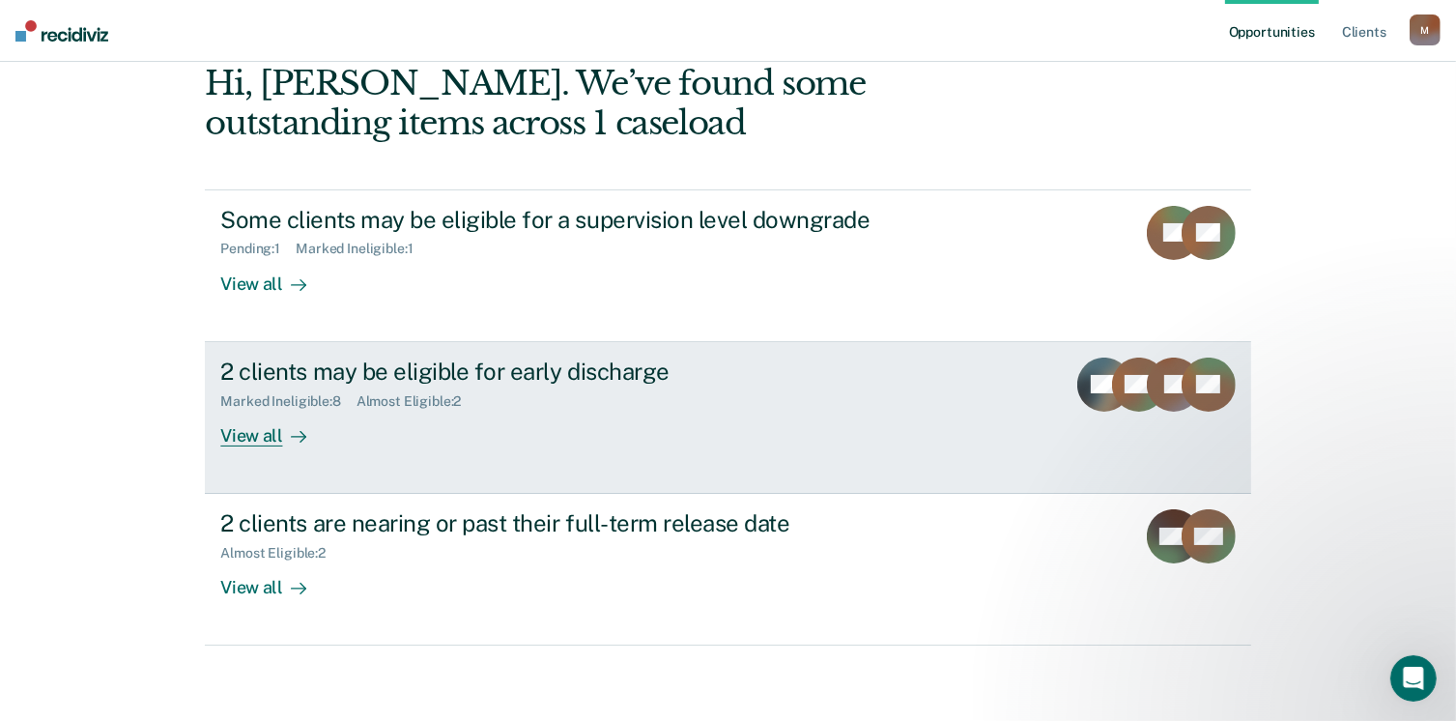
click at [240, 432] on div "View all" at bounding box center [274, 428] width 108 height 38
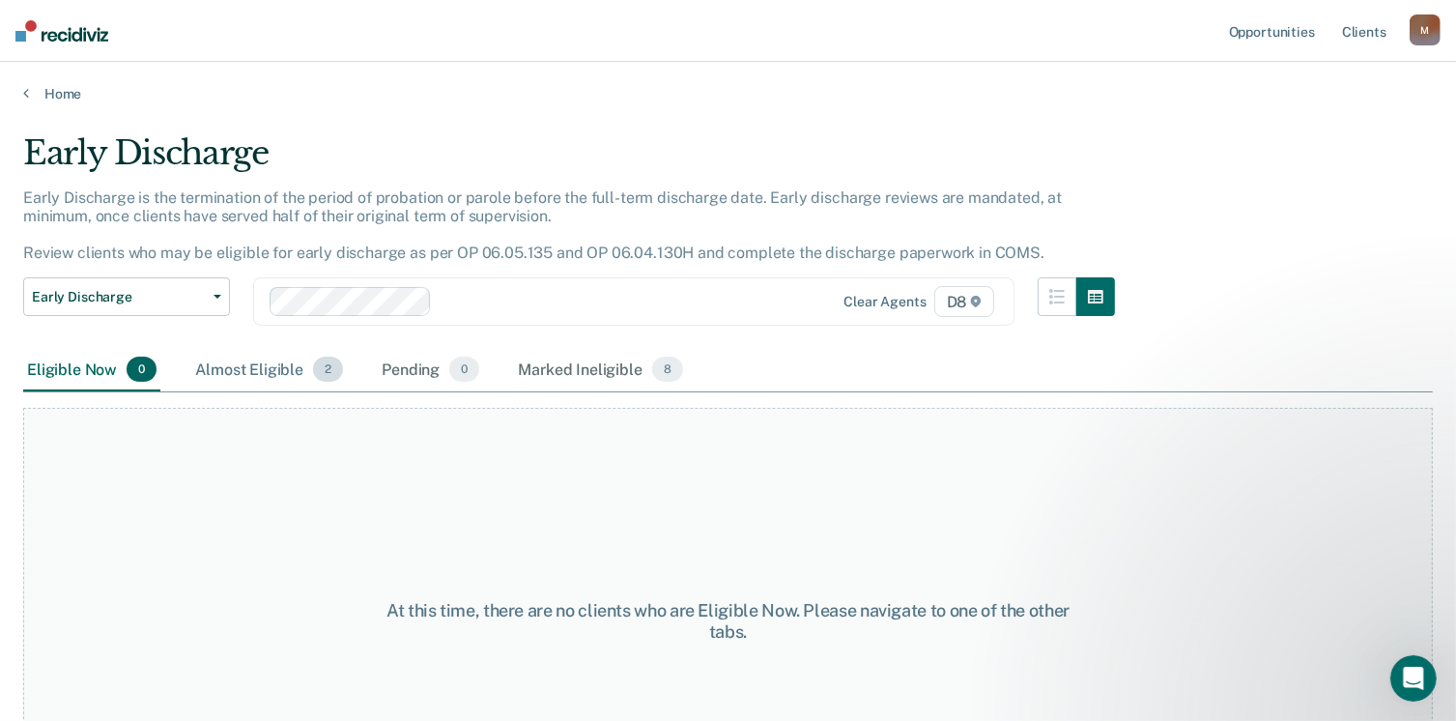
click at [225, 371] on div "Almost Eligible 2" at bounding box center [269, 370] width 156 height 42
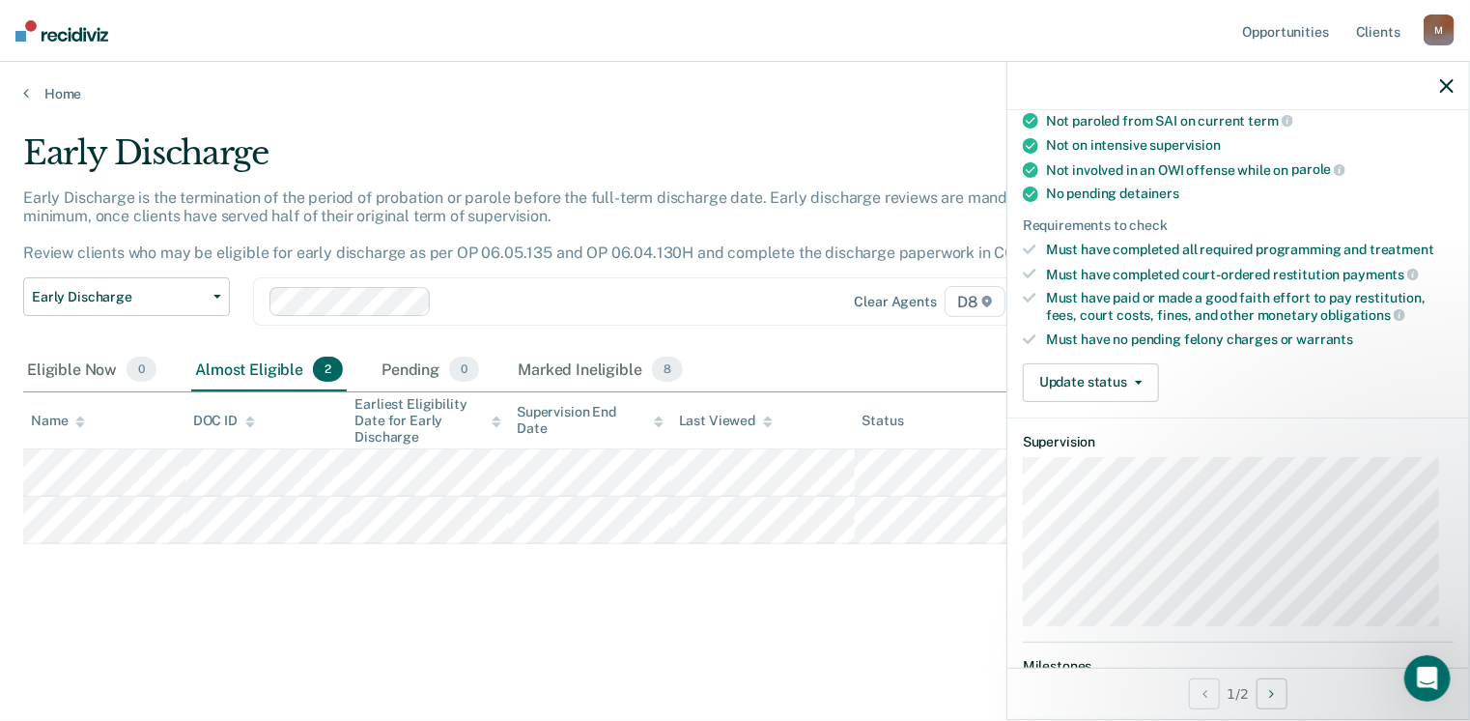
scroll to position [386, 0]
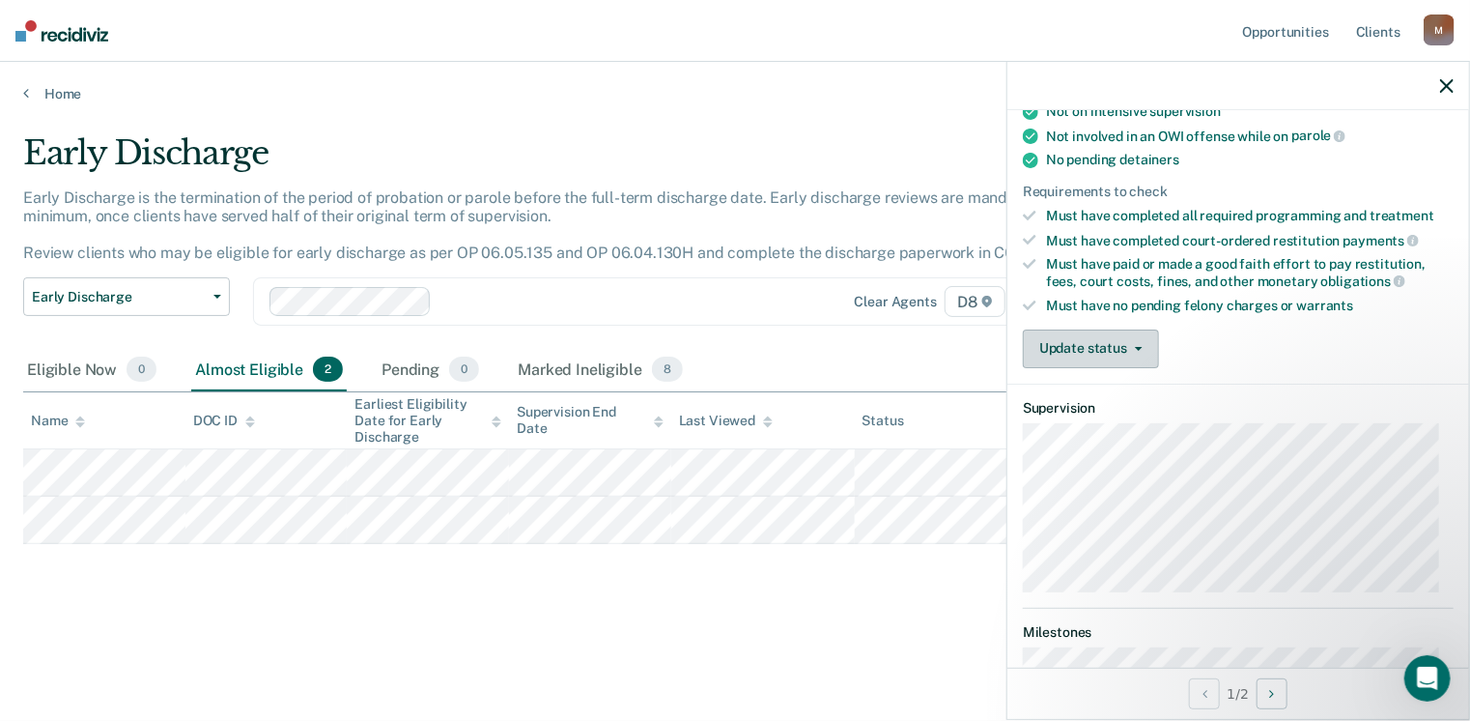
click at [1096, 343] on button "Update status" at bounding box center [1091, 348] width 136 height 39
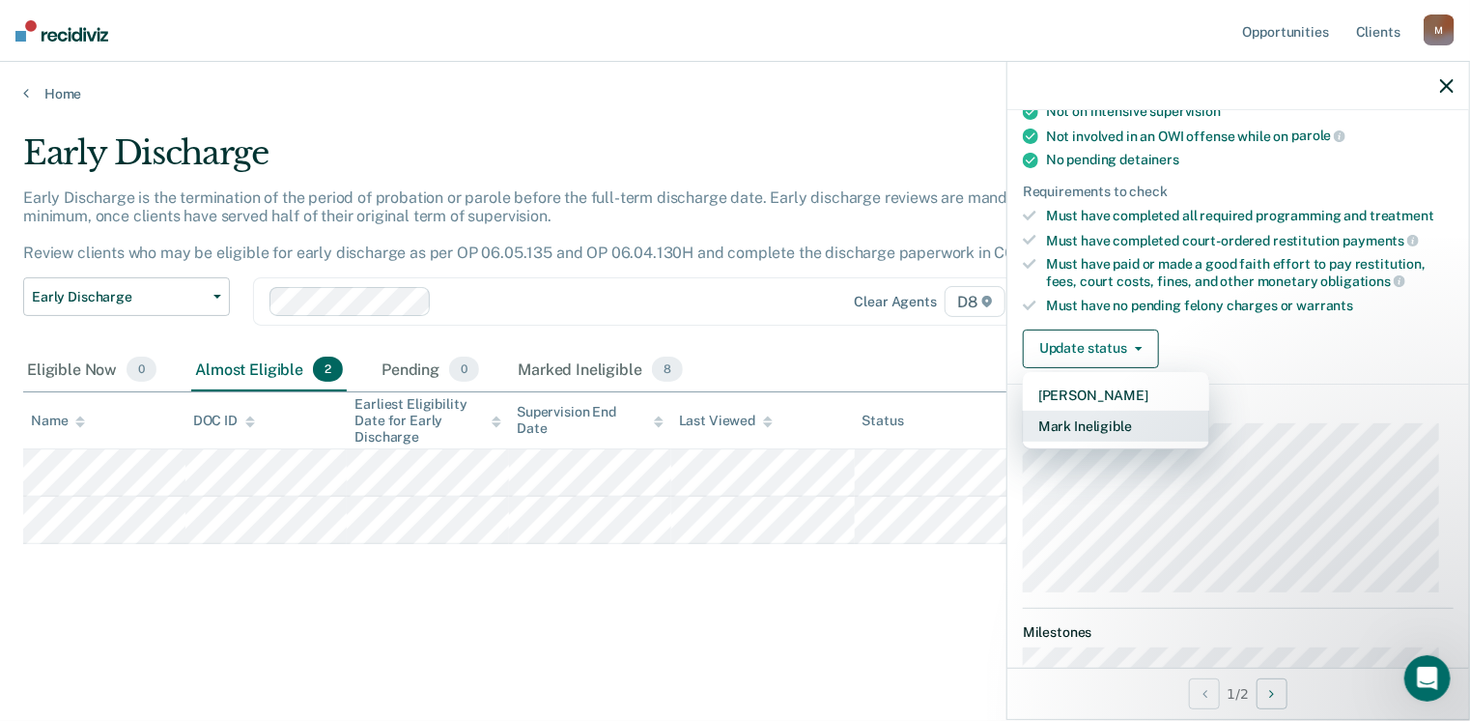
click at [1104, 419] on button "Mark Ineligible" at bounding box center [1116, 425] width 186 height 31
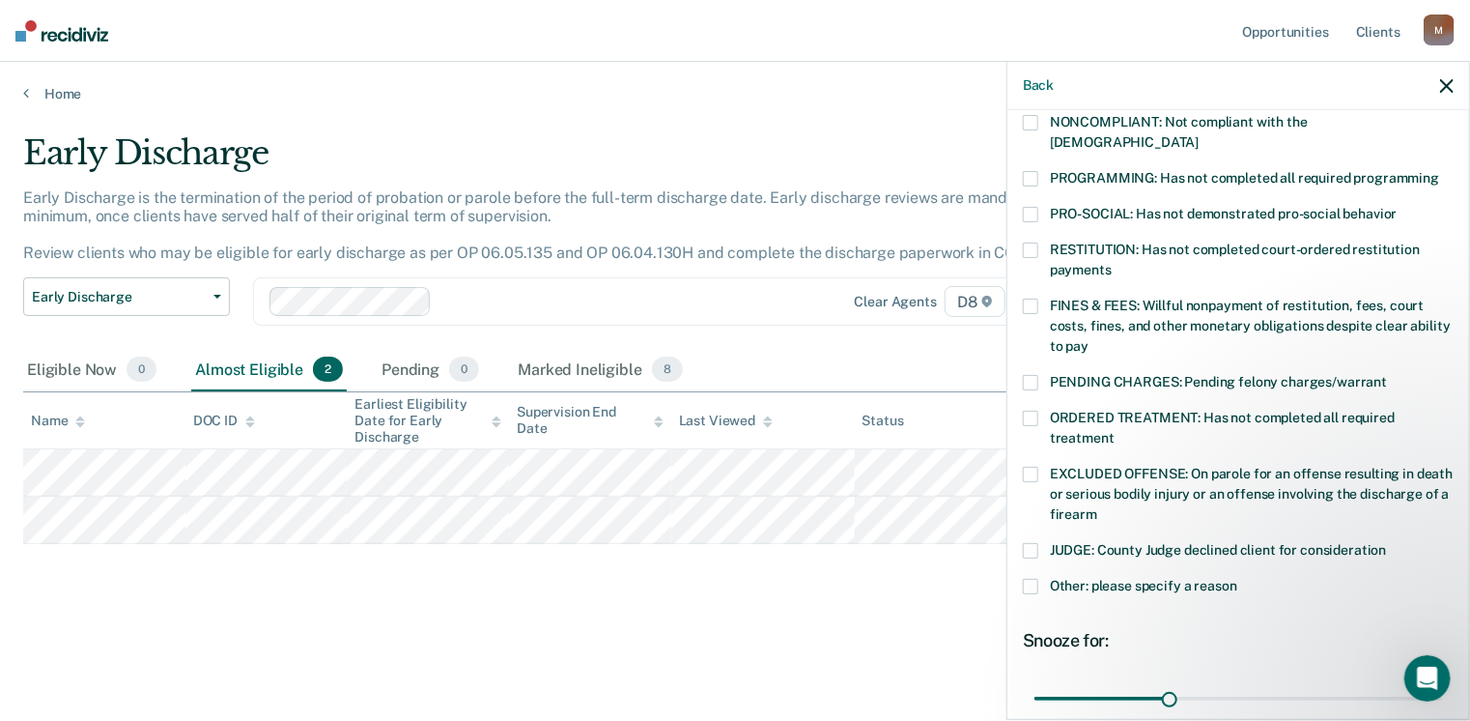
click at [1032, 579] on span at bounding box center [1030, 586] width 15 height 15
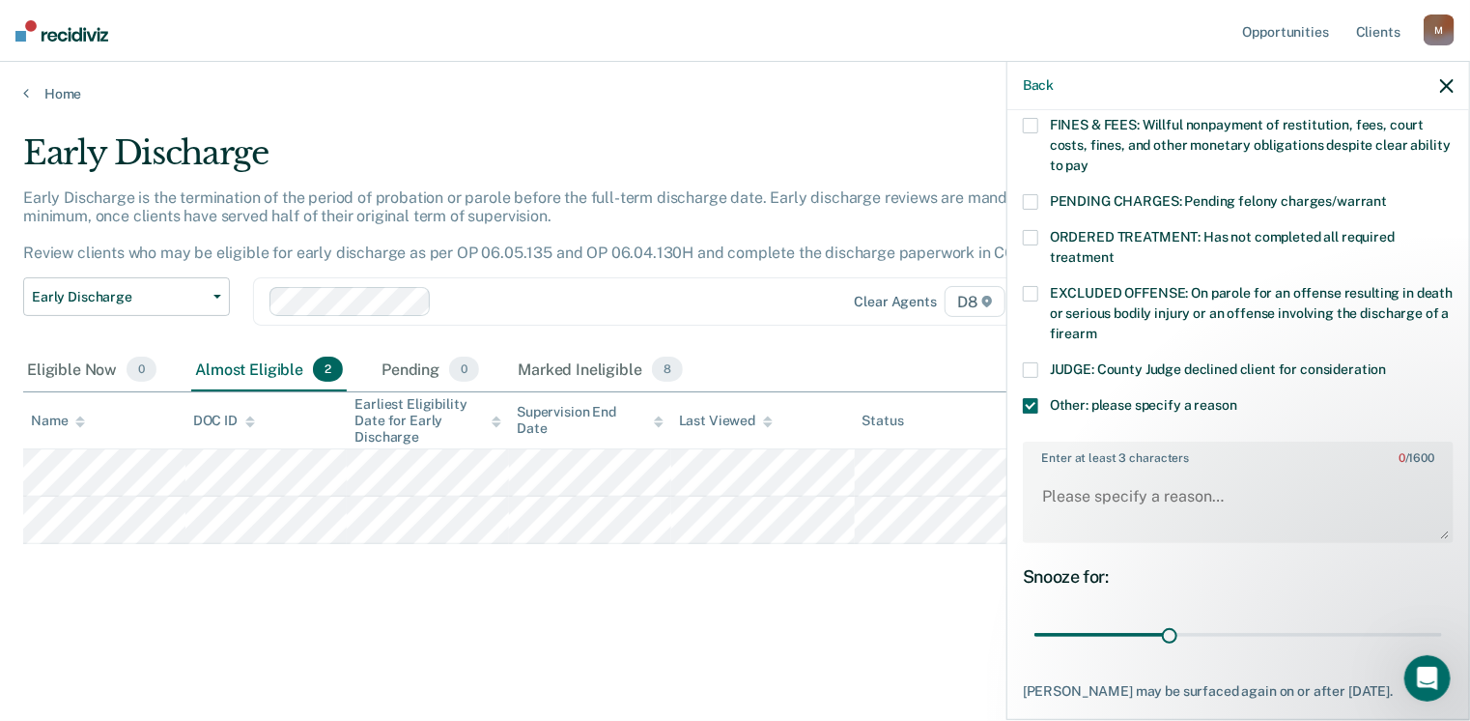
scroll to position [580, 0]
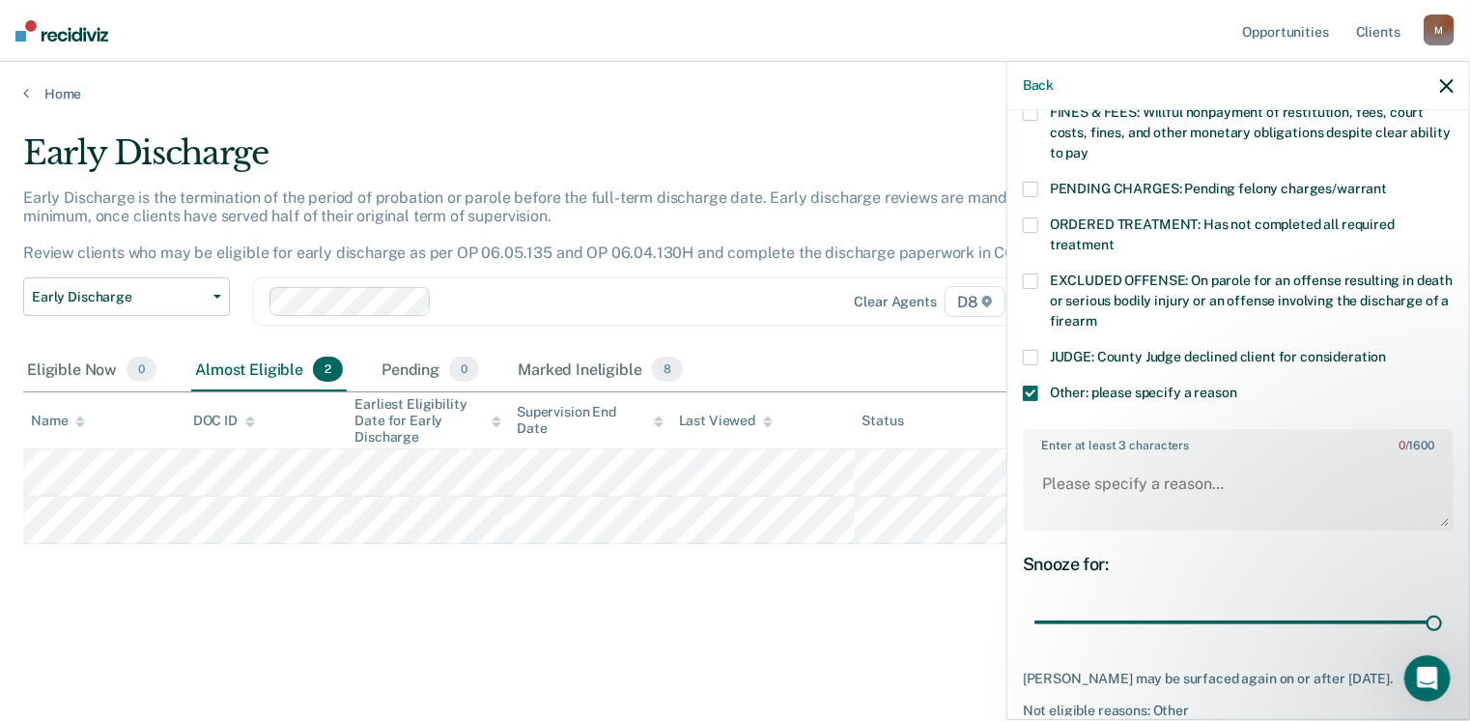
drag, startPoint x: 1167, startPoint y: 592, endPoint x: 1144, endPoint y: 475, distance: 119.1
type input "90"
click at [1442, 606] on input "range" at bounding box center [1238, 623] width 408 height 34
click at [1043, 457] on textarea "Enter at least 3 characters 0 / 1600" at bounding box center [1238, 492] width 427 height 71
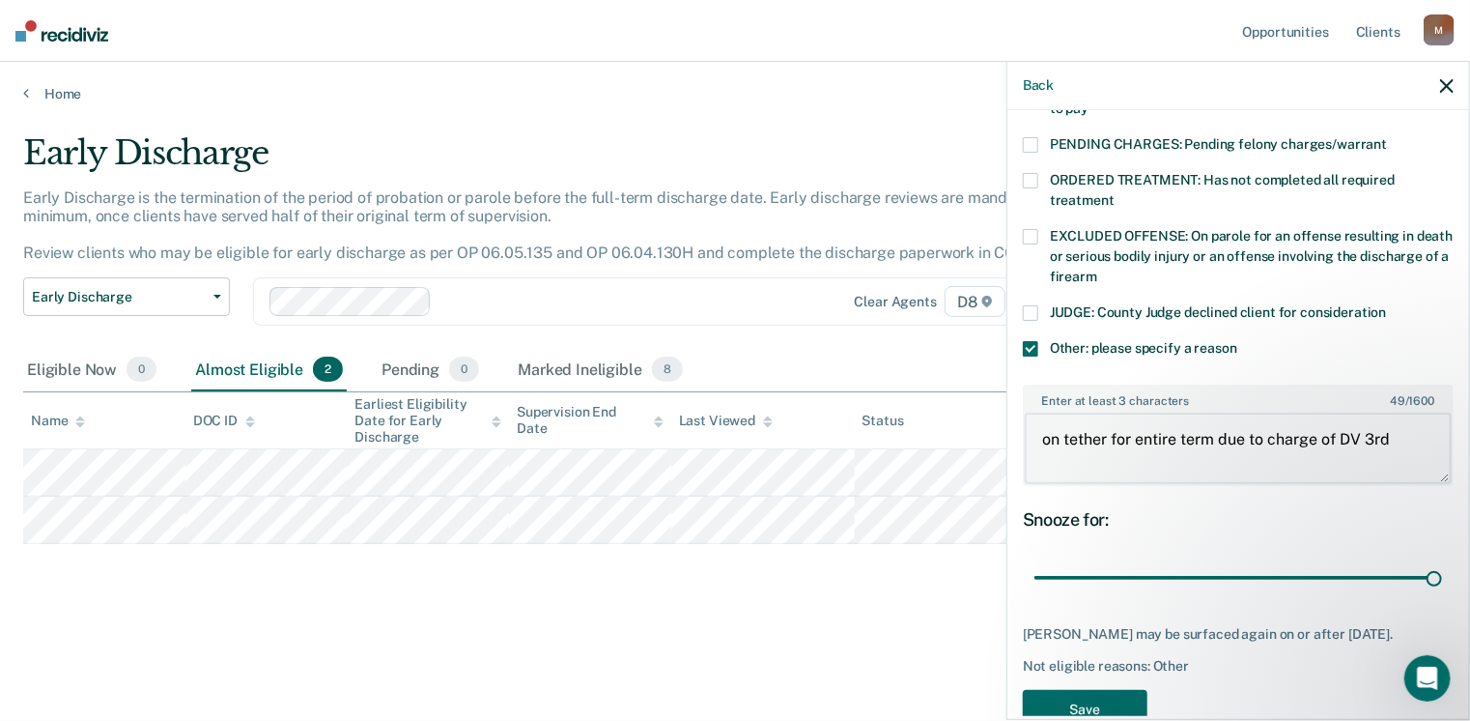
scroll to position [647, 0]
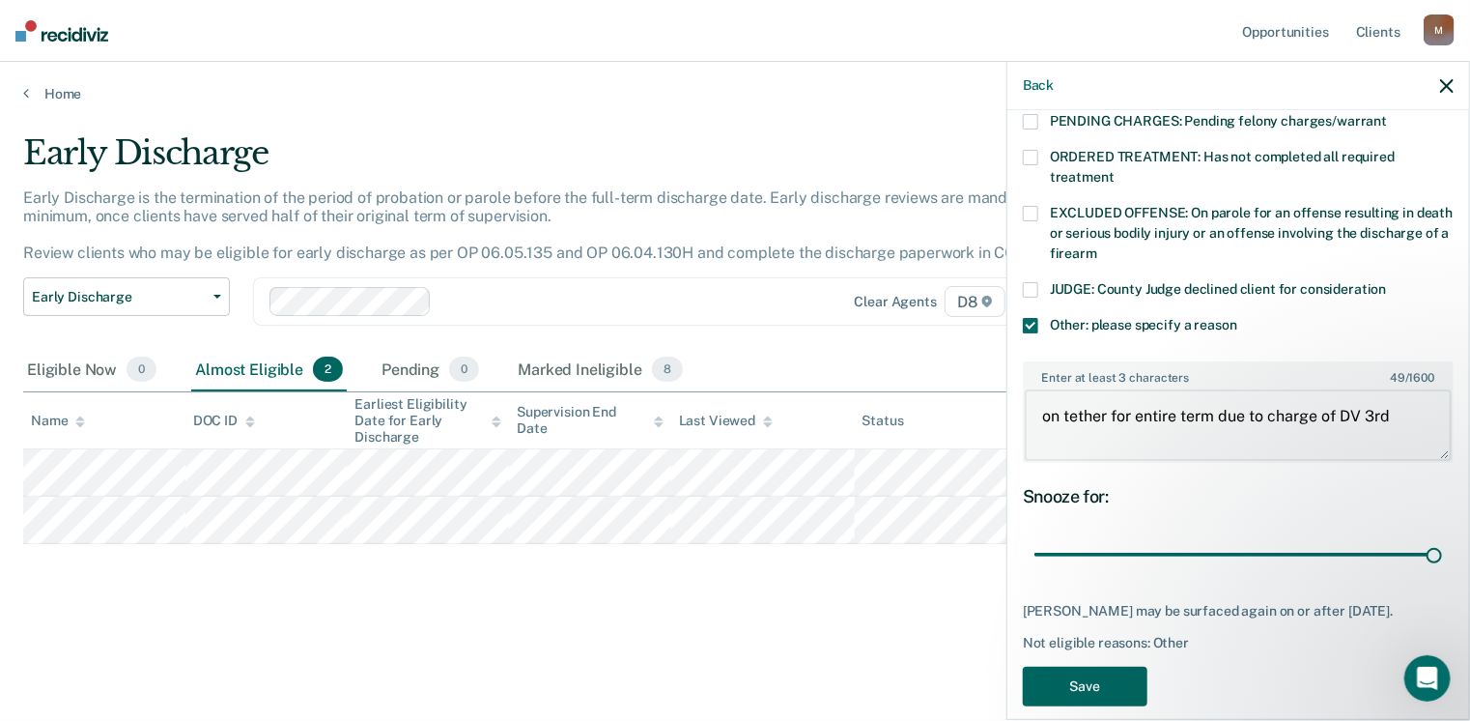
type textarea "on tether for entire term due to charge of DV 3rd"
click at [1078, 667] on button "Save" at bounding box center [1085, 686] width 125 height 40
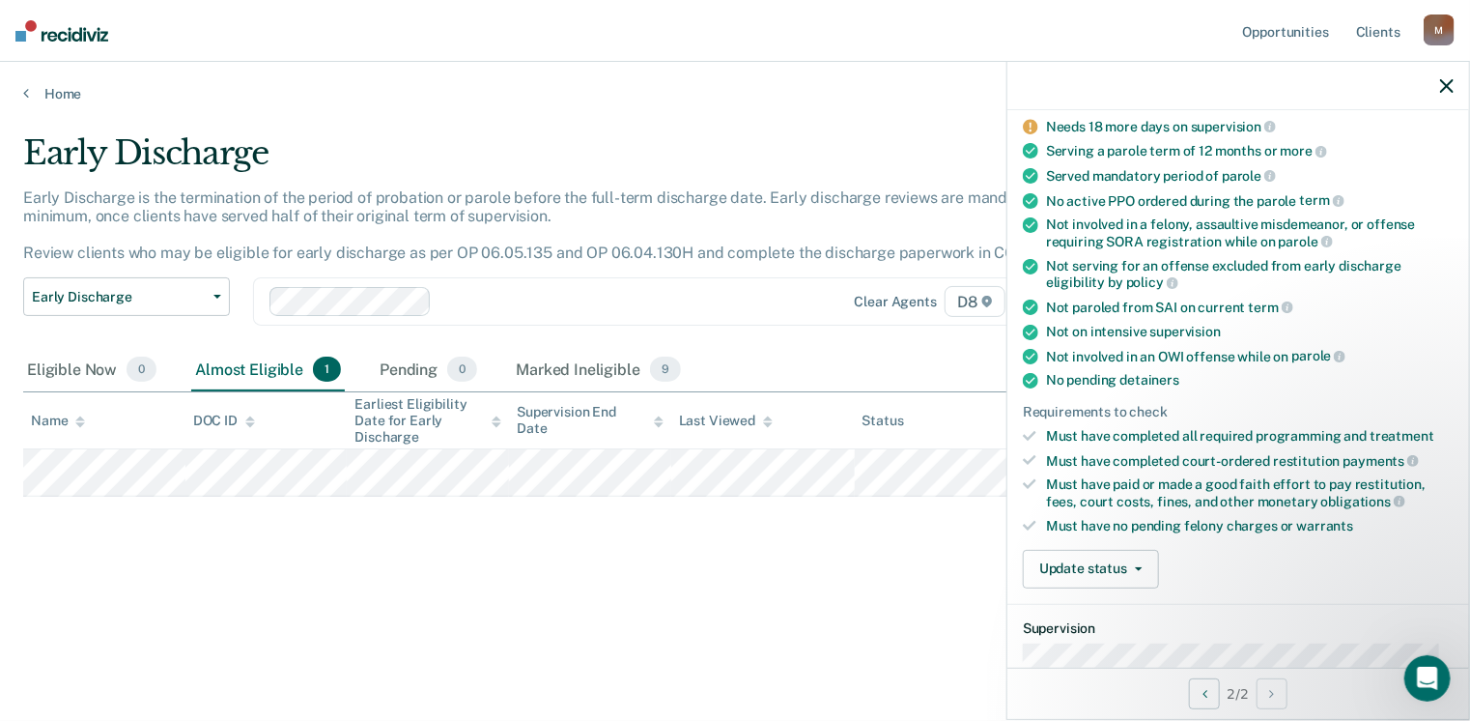
scroll to position [193, 0]
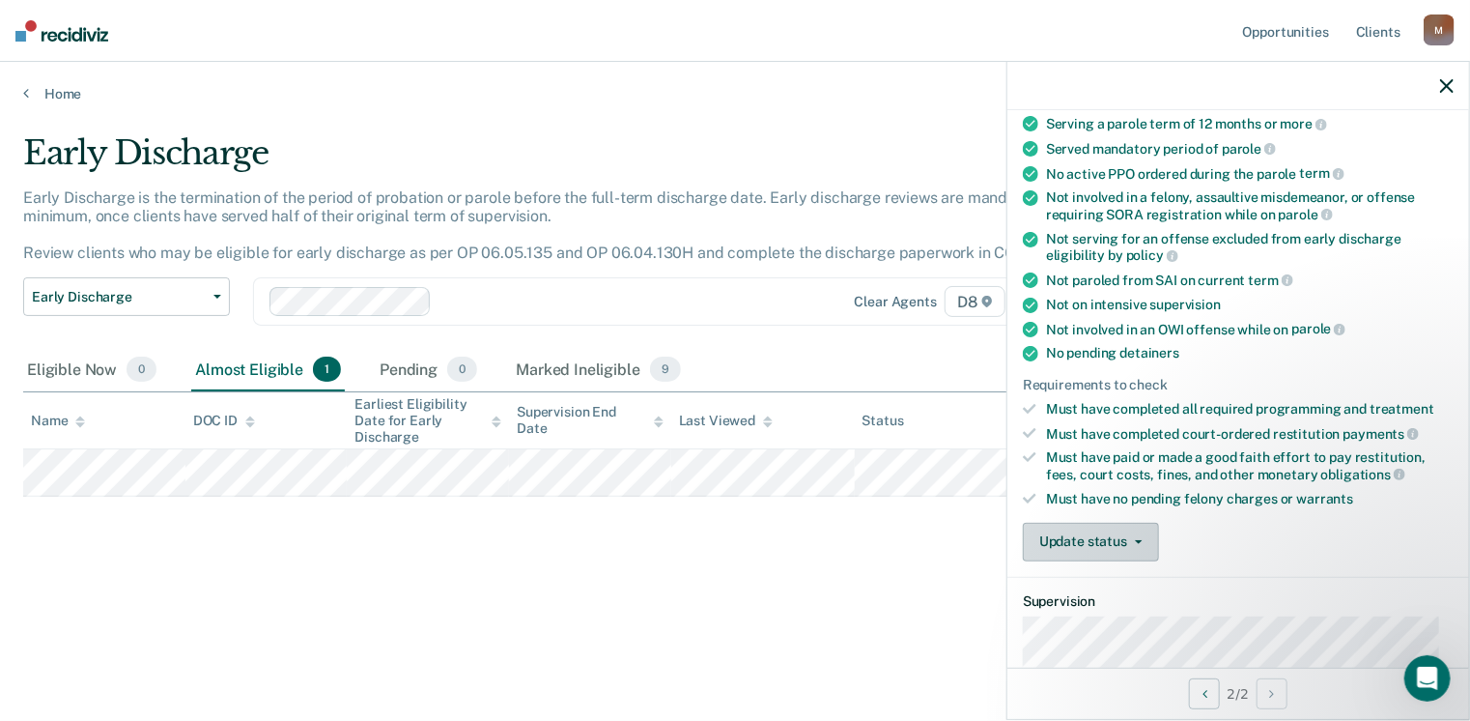
click at [1093, 534] on button "Update status" at bounding box center [1091, 542] width 136 height 39
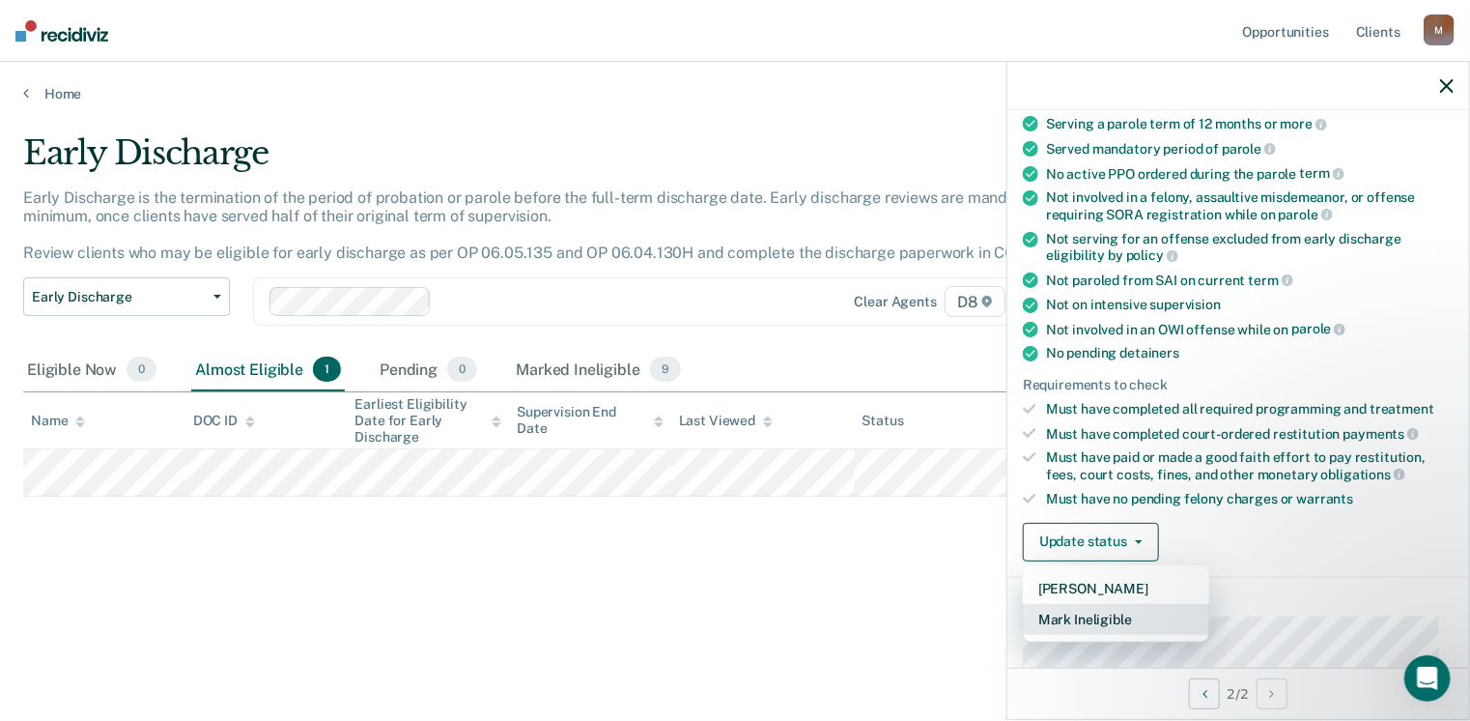
click at [1085, 612] on button "Mark Ineligible" at bounding box center [1116, 619] width 186 height 31
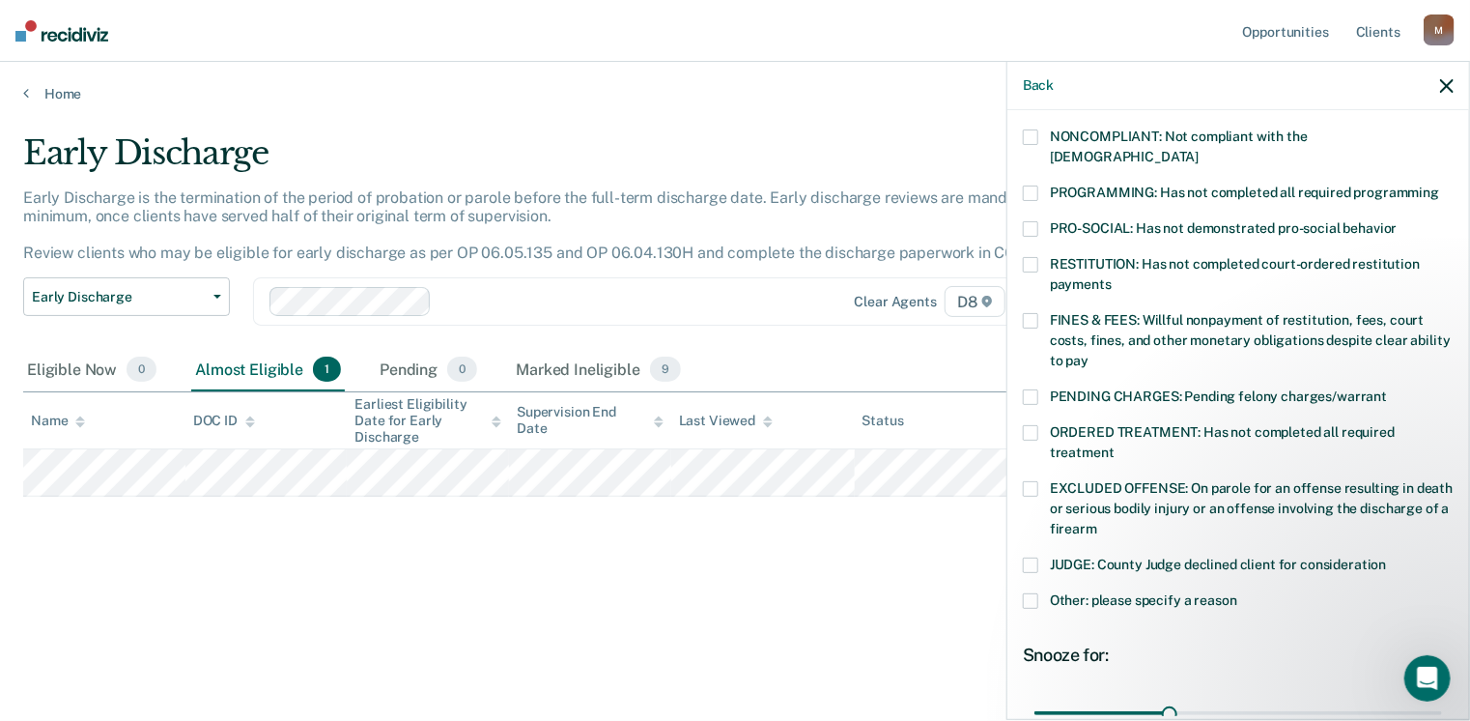
scroll to position [386, 0]
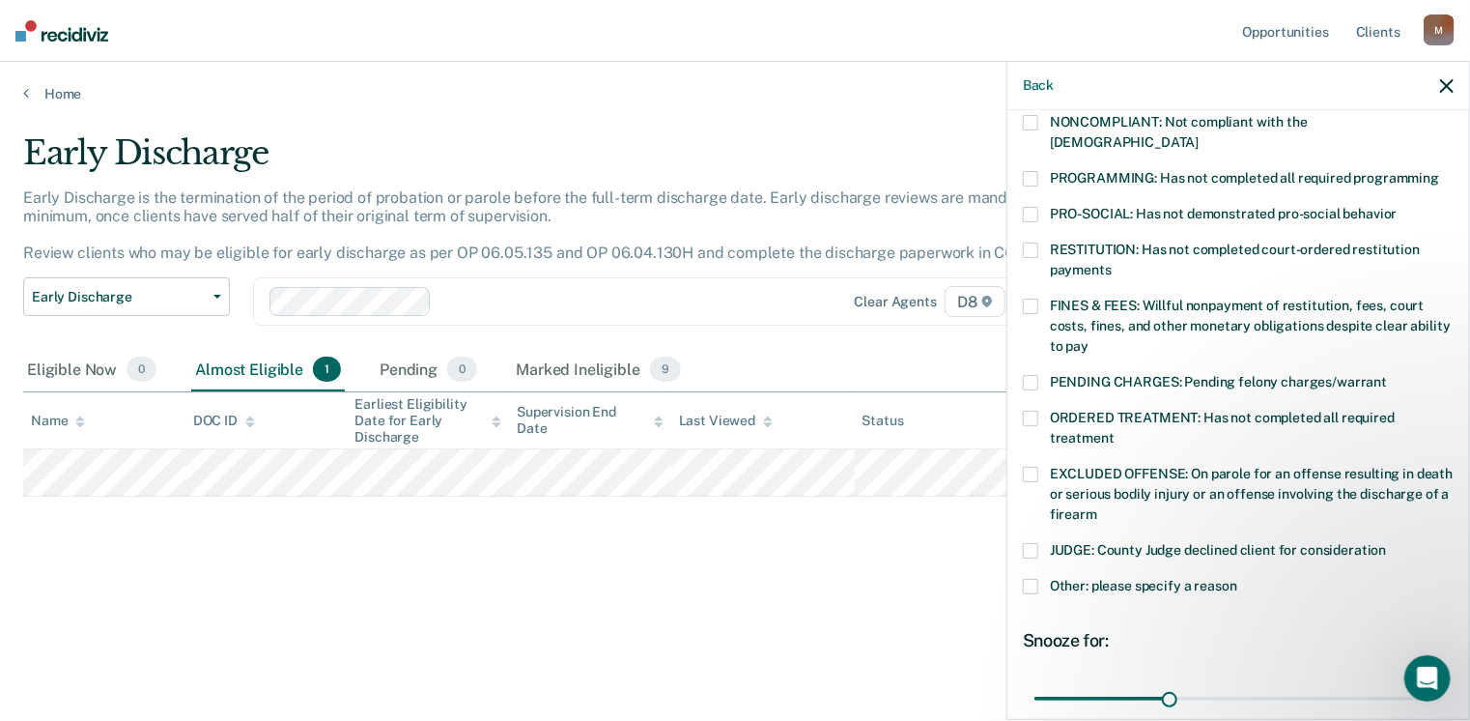
click at [1033, 467] on span at bounding box center [1030, 474] width 15 height 15
click at [1029, 467] on span at bounding box center [1030, 474] width 15 height 15
click at [1034, 579] on span at bounding box center [1030, 586] width 15 height 15
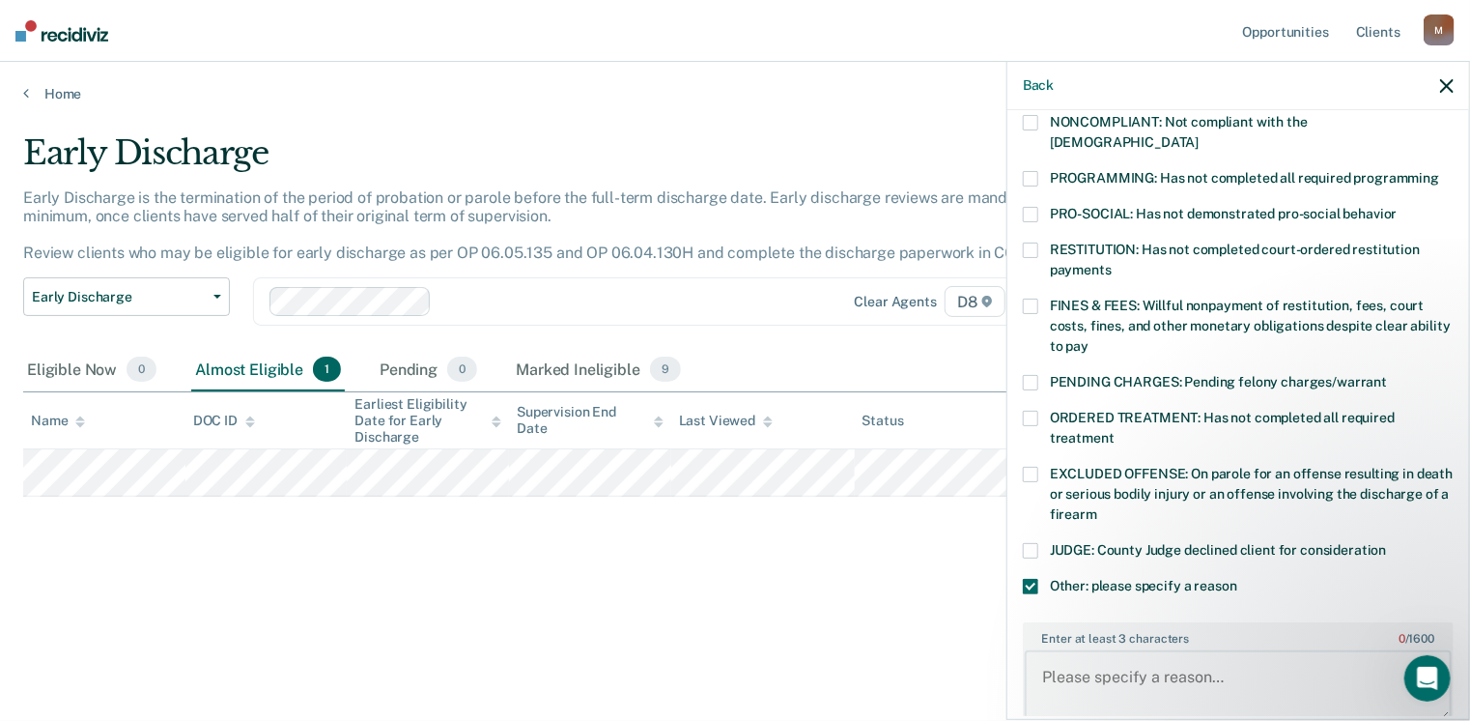
click at [1133, 650] on textarea "Enter at least 3 characters 0 / 1600" at bounding box center [1238, 685] width 427 height 71
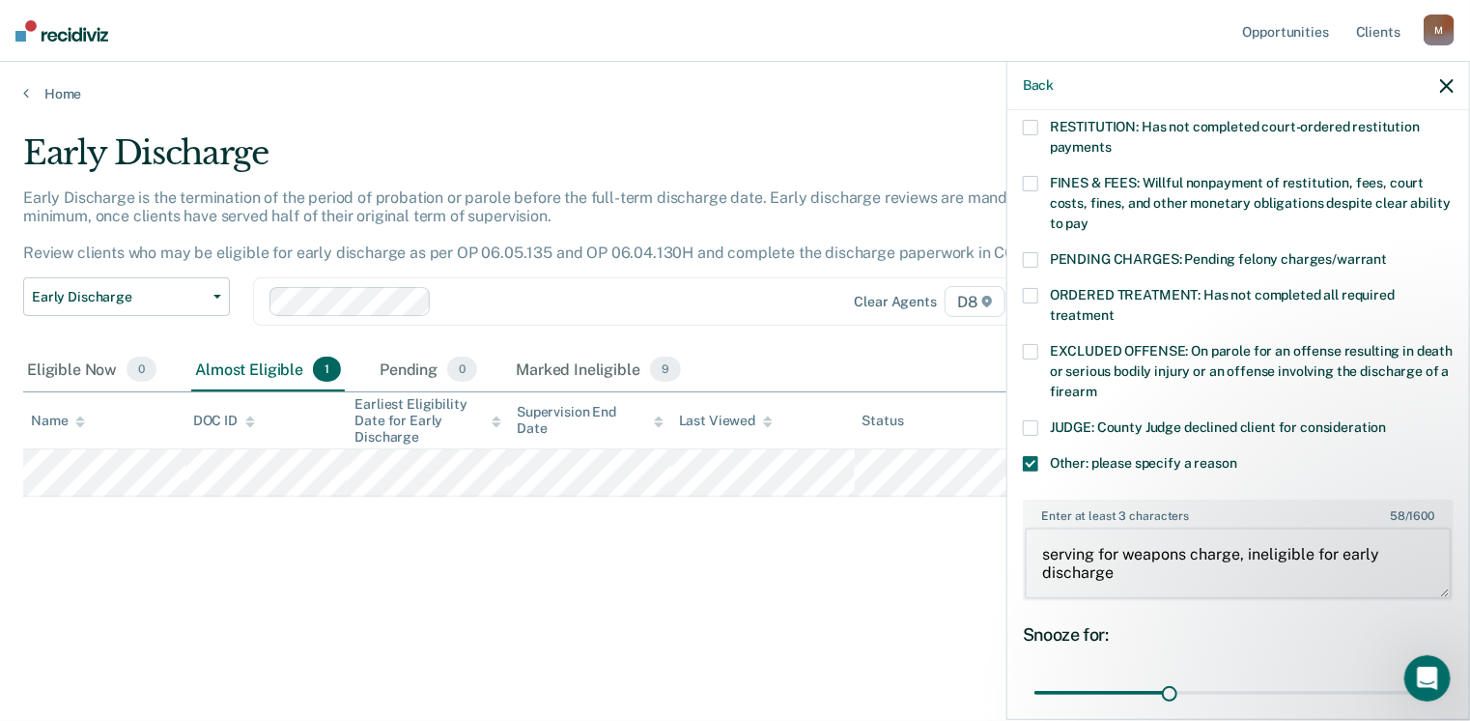
scroll to position [664, 0]
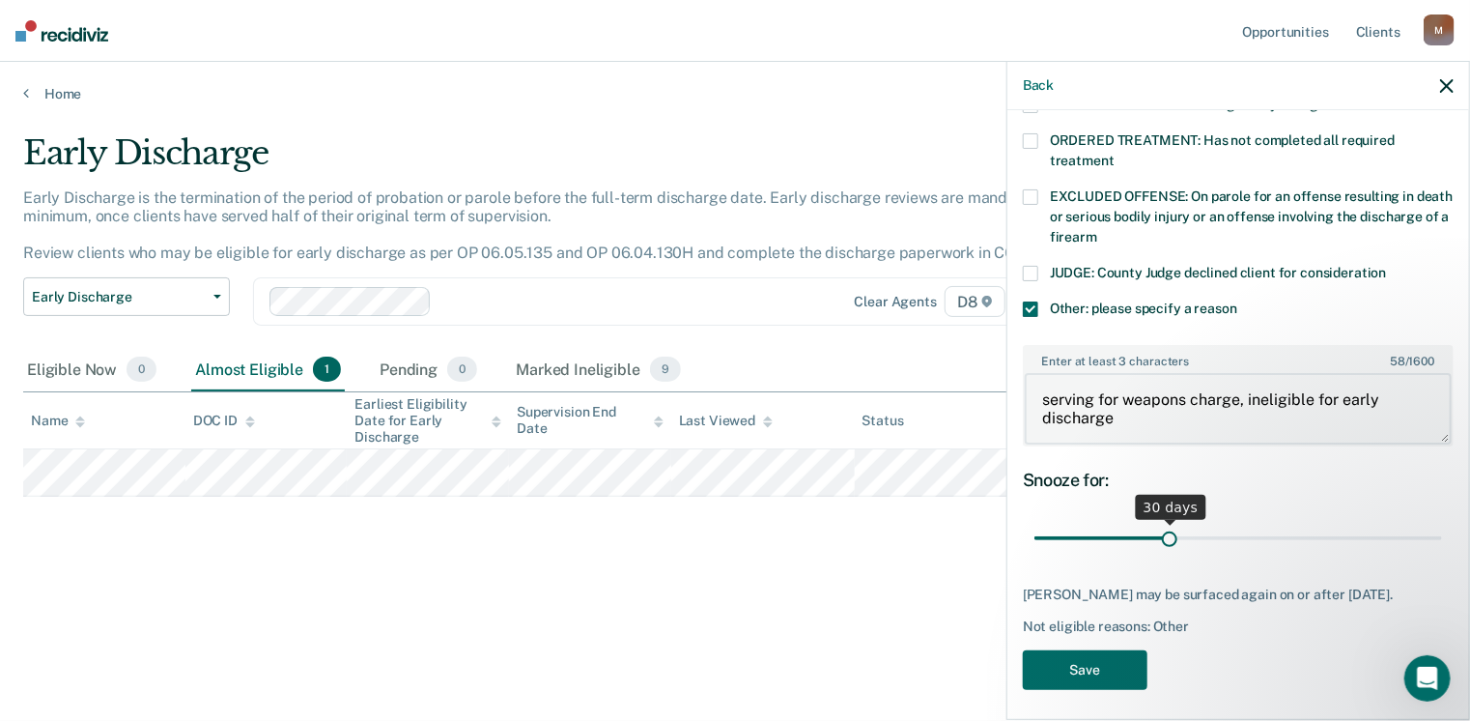
type textarea "serving for weapons charge, ineligible for early discharge"
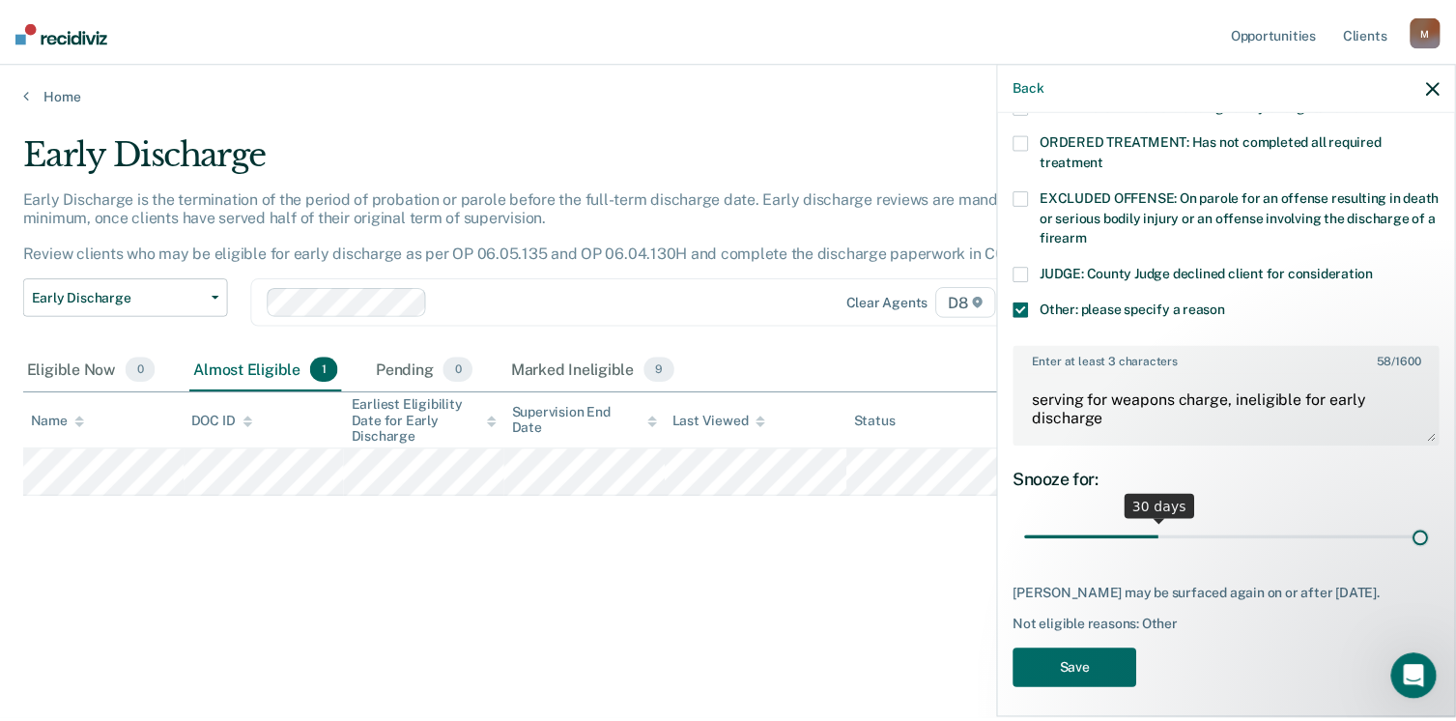
scroll to position [647, 0]
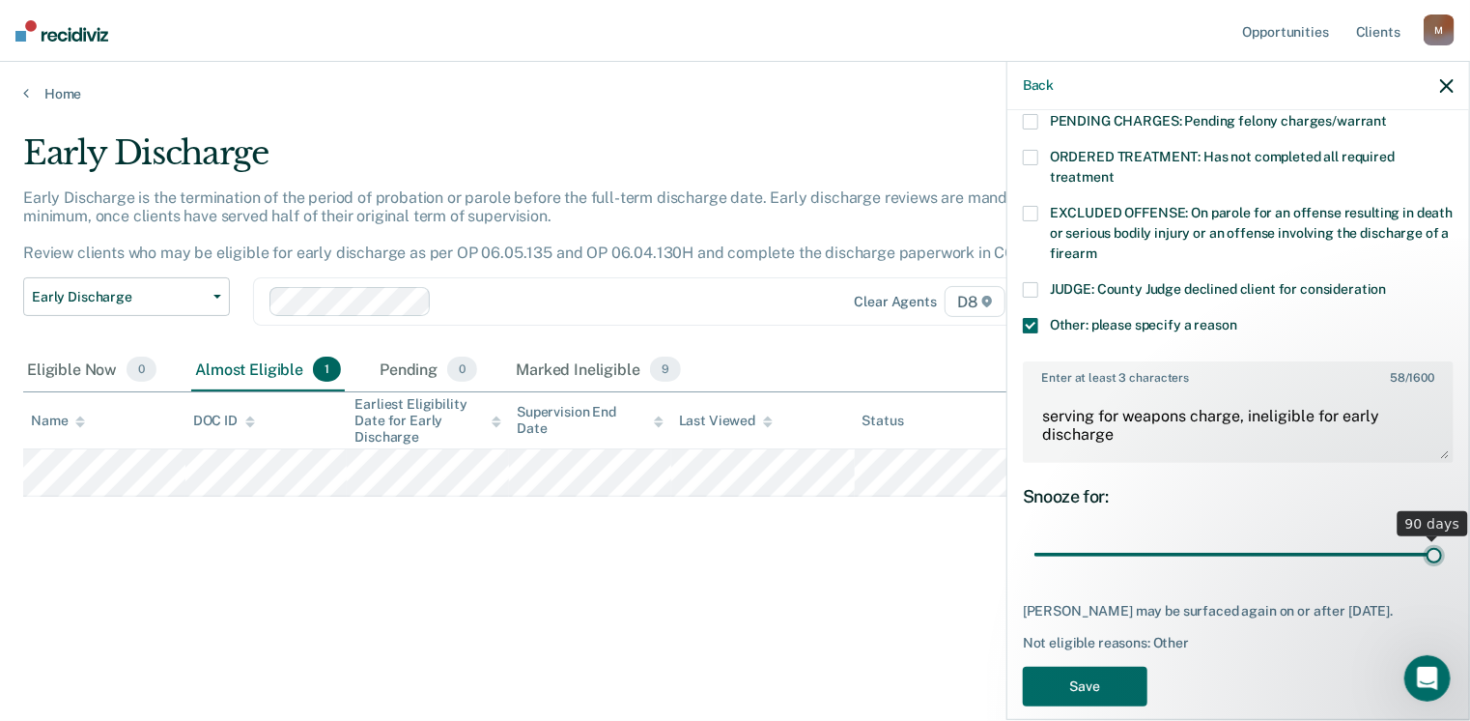
drag, startPoint x: 1167, startPoint y: 512, endPoint x: 1476, endPoint y: 511, distance: 309.1
type input "90"
click at [1442, 538] on input "range" at bounding box center [1238, 555] width 408 height 34
click at [1075, 666] on button "Save" at bounding box center [1085, 686] width 125 height 40
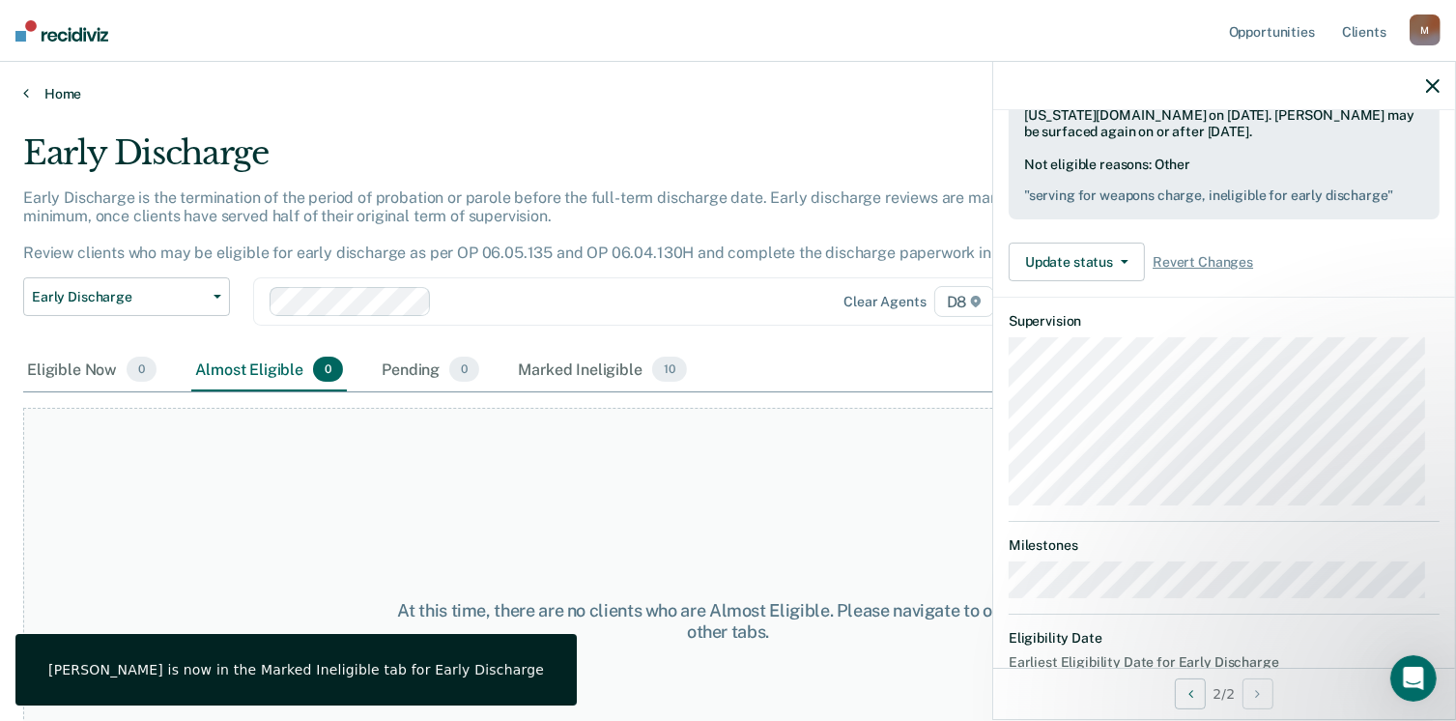
click at [52, 97] on link "Home" at bounding box center [727, 93] width 1409 height 17
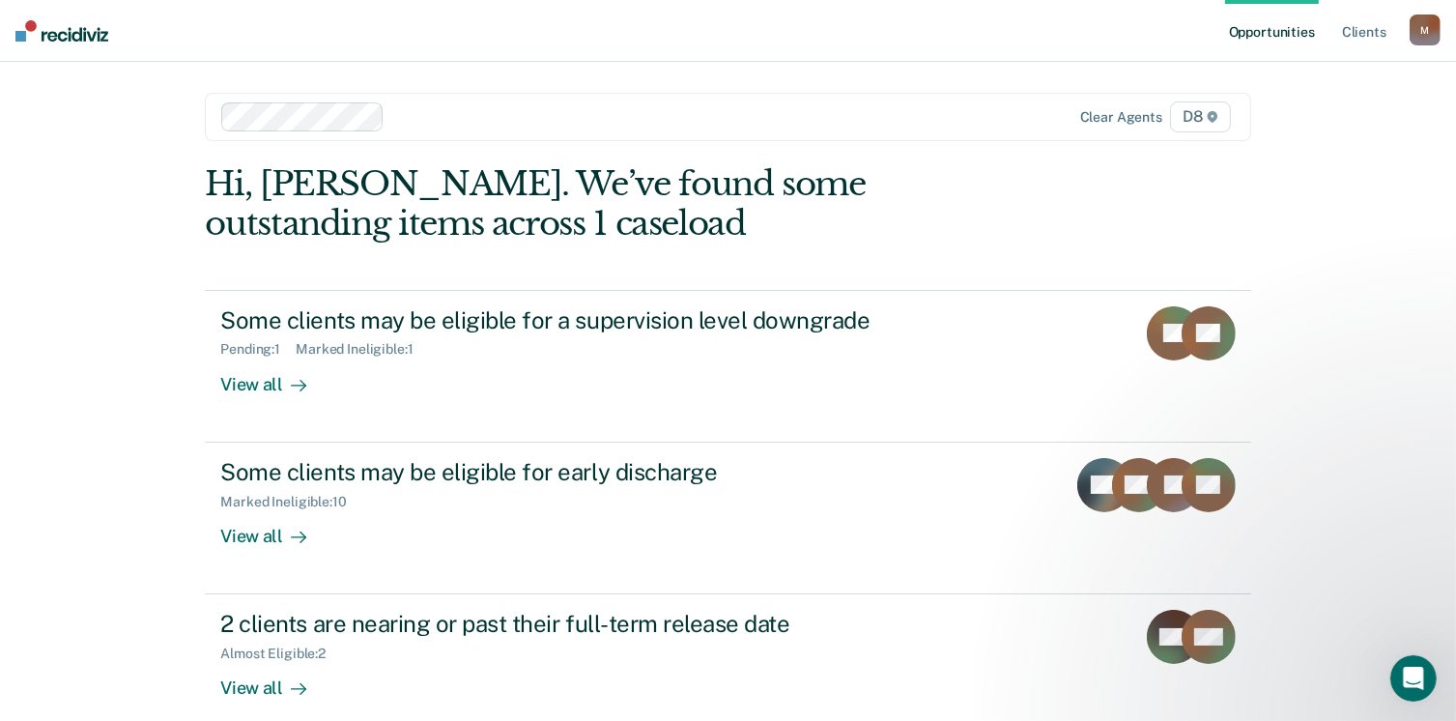
click at [1429, 27] on div "M" at bounding box center [1424, 29] width 31 height 31
click at [1308, 132] on link "Log Out" at bounding box center [1347, 127] width 156 height 16
